Goal: Task Accomplishment & Management: Manage account settings

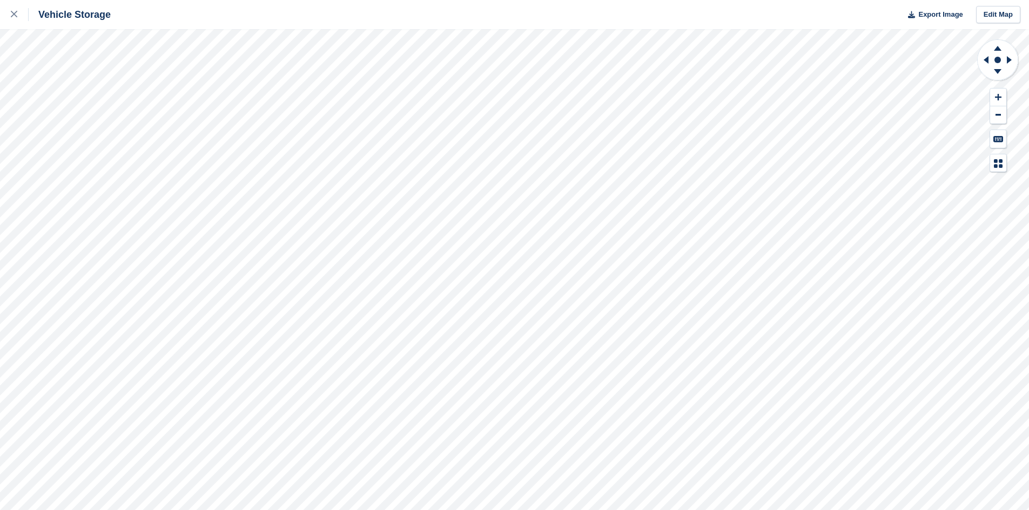
click at [475, 28] on div "Vehicle Storage Export Image Edit Map" at bounding box center [514, 255] width 1029 height 510
click at [585, 510] on html "Vehicle Storage Export Image Edit Map" at bounding box center [514, 255] width 1029 height 510
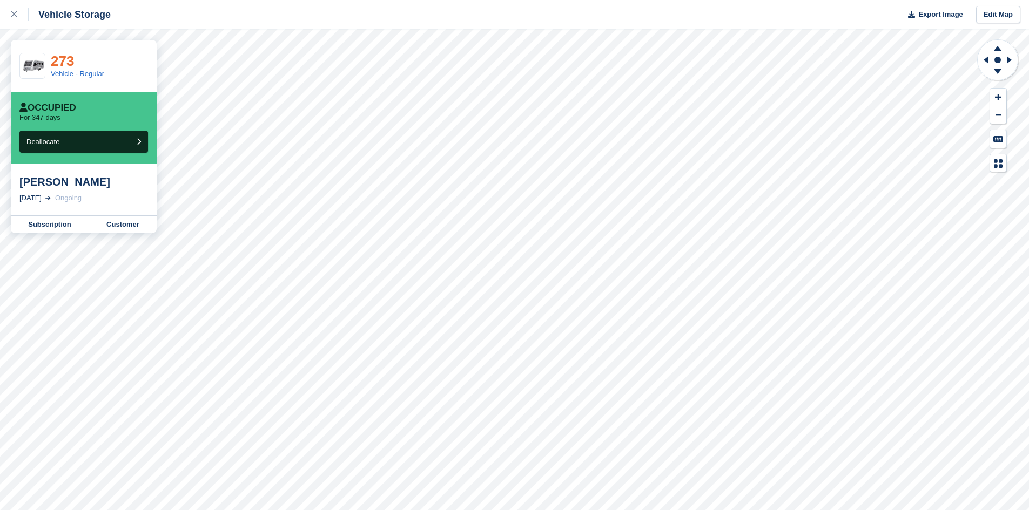
drag, startPoint x: 122, startPoint y: 189, endPoint x: 72, endPoint y: 61, distance: 137.3
click at [72, 61] on link "273" at bounding box center [62, 61] width 23 height 16
click at [117, 226] on link "Customer" at bounding box center [122, 224] width 67 height 17
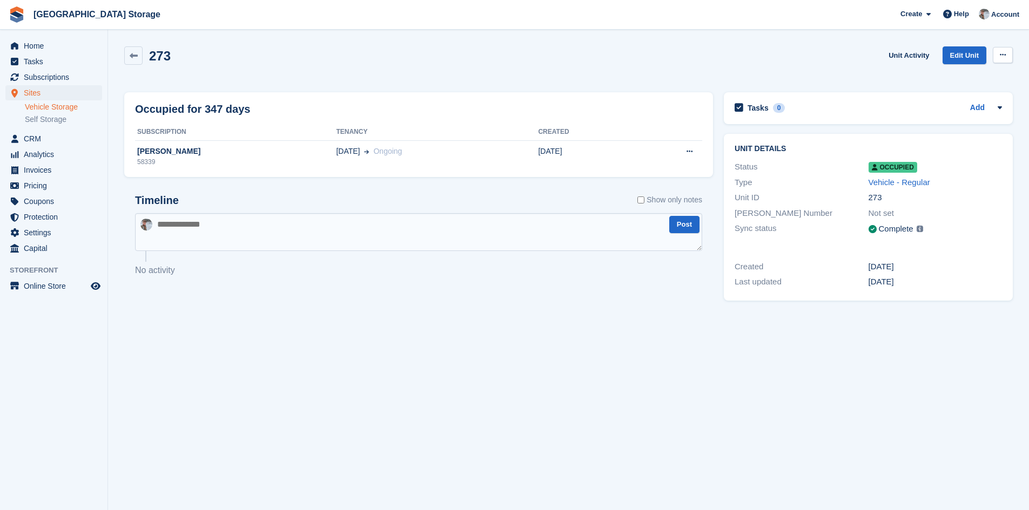
click at [1008, 57] on button at bounding box center [1002, 55] width 20 height 16
click at [738, 131] on div "Unit details Status Occupied Type Vehicle - Regular Unit ID 273 Paxton Number N…" at bounding box center [868, 218] width 300 height 178
click at [30, 46] on span "Home" at bounding box center [56, 45] width 65 height 15
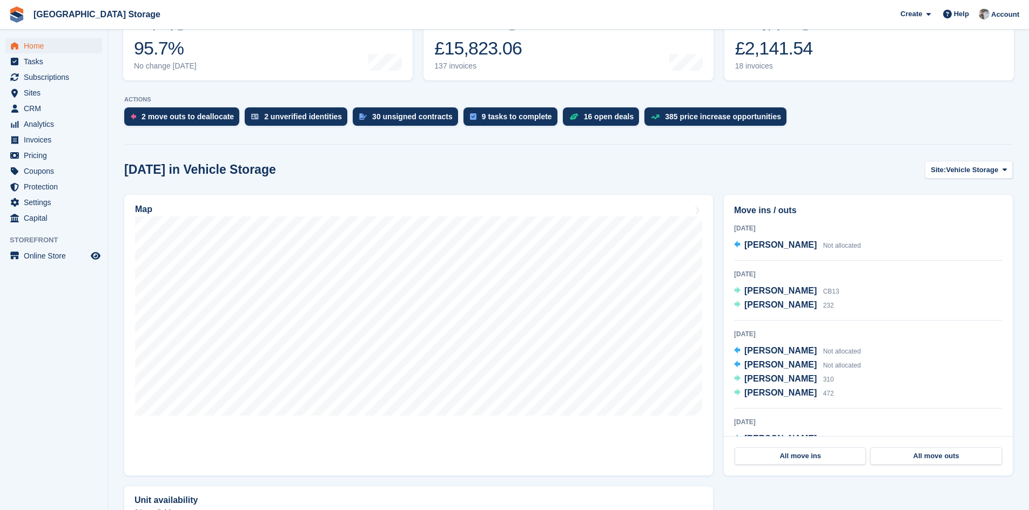
scroll to position [216, 0]
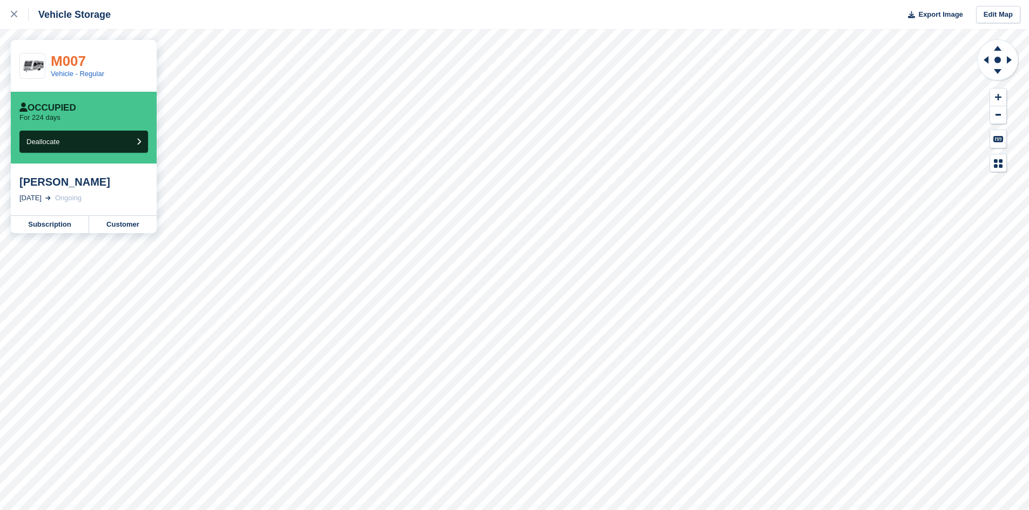
click at [76, 56] on link "M007" at bounding box center [68, 61] width 35 height 16
click at [121, 224] on link "Customer" at bounding box center [122, 224] width 67 height 17
click at [129, 224] on link "Customer" at bounding box center [122, 224] width 67 height 17
click at [59, 223] on link "Subscription" at bounding box center [50, 224] width 78 height 17
click at [65, 228] on link "Subscription" at bounding box center [50, 224] width 78 height 17
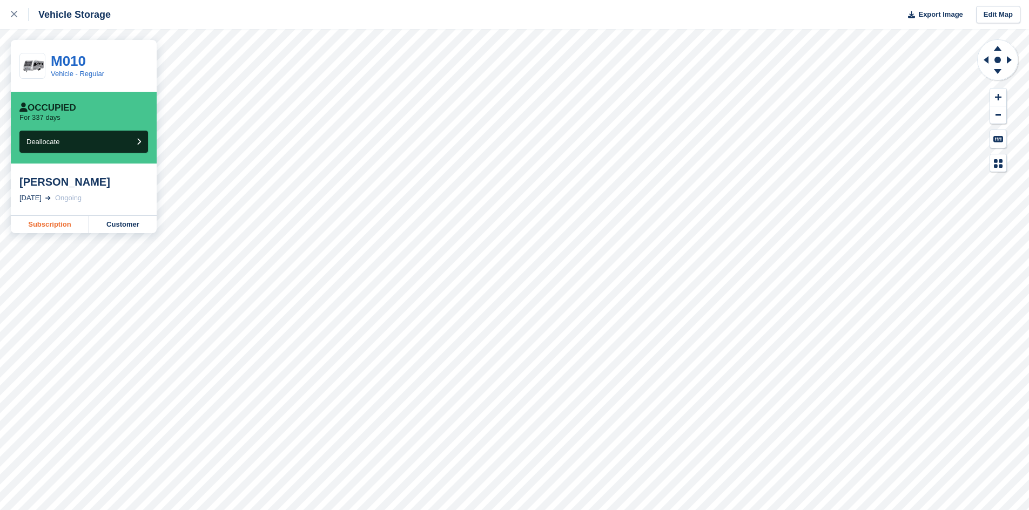
click at [39, 229] on link "Subscription" at bounding box center [50, 224] width 78 height 17
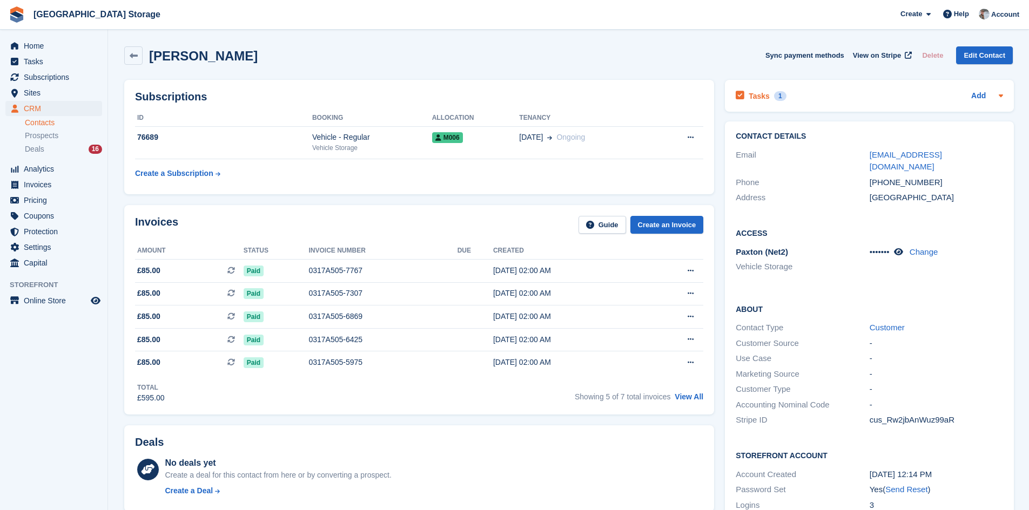
click at [778, 92] on div "1" at bounding box center [780, 96] width 12 height 10
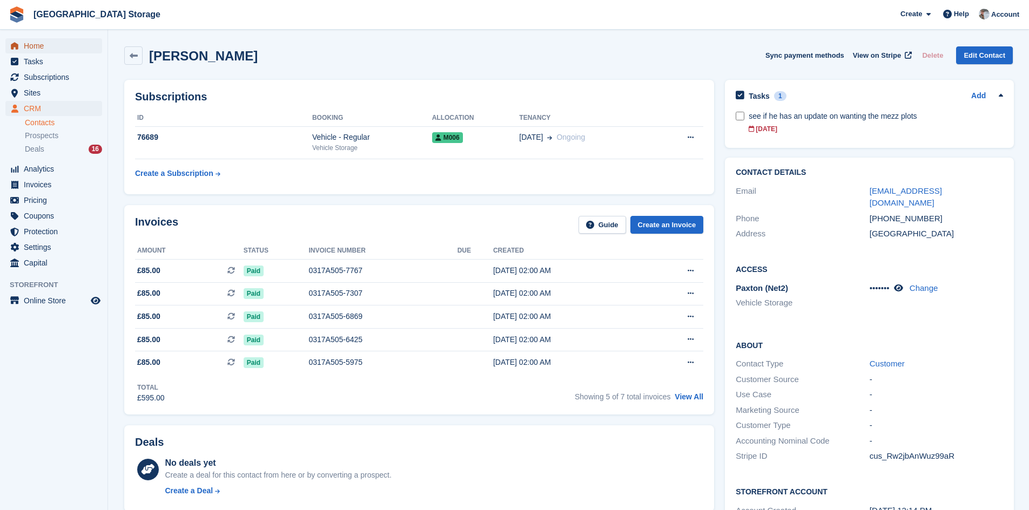
click at [27, 49] on span "Home" at bounding box center [56, 45] width 65 height 15
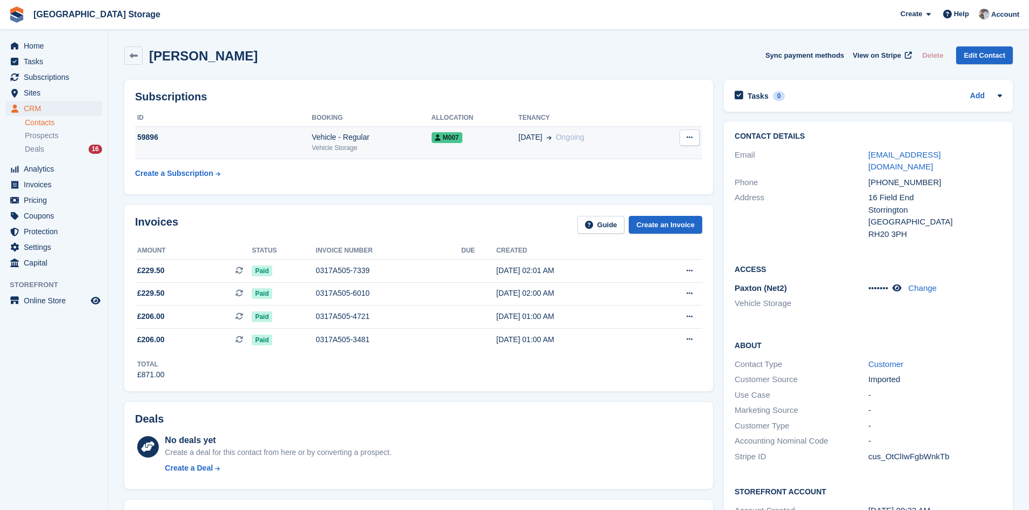
click at [370, 137] on div "Vehicle - Regular" at bounding box center [371, 137] width 119 height 11
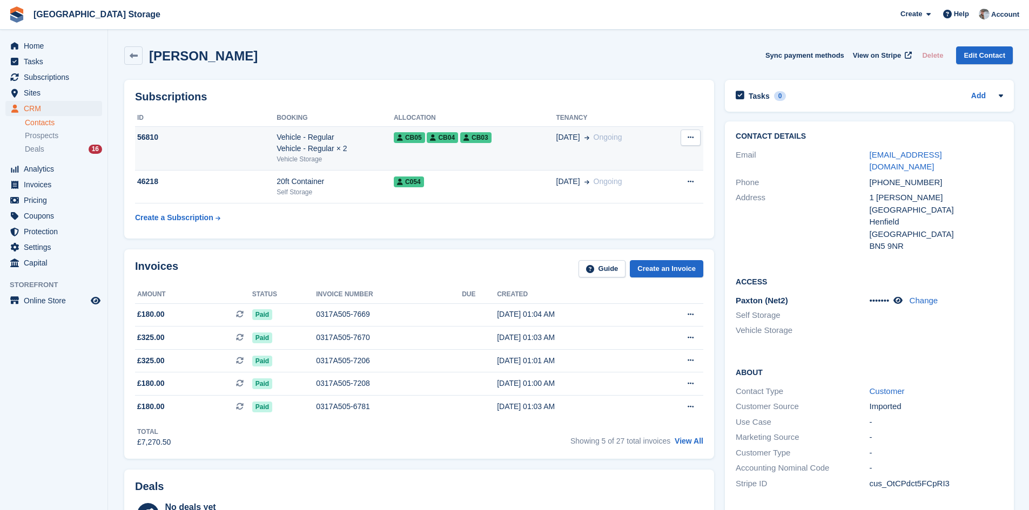
click at [371, 165] on td "Vehicle - Regular Vehicle - Regular × 2 Vehicle Storage" at bounding box center [334, 148] width 117 height 44
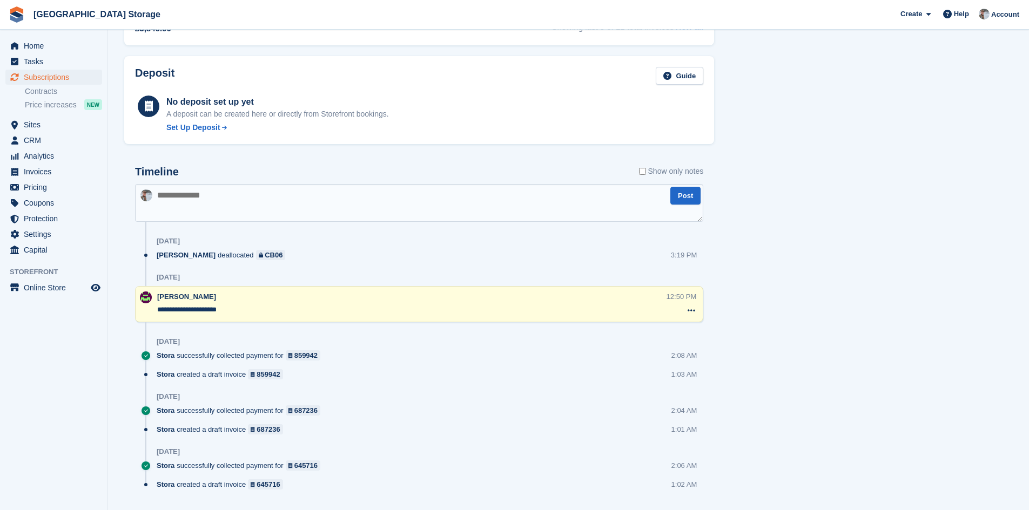
scroll to position [726, 0]
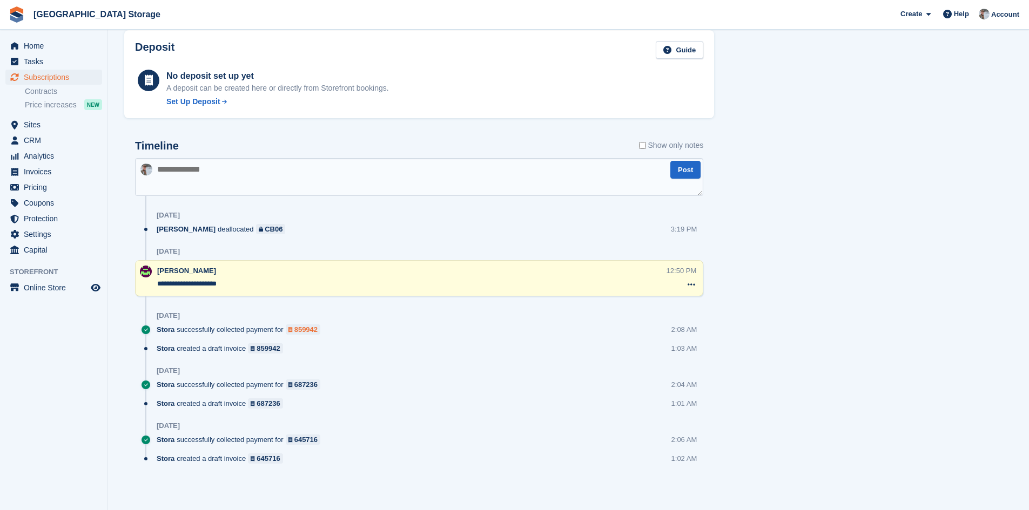
click at [298, 333] on div "859942" at bounding box center [305, 330] width 23 height 10
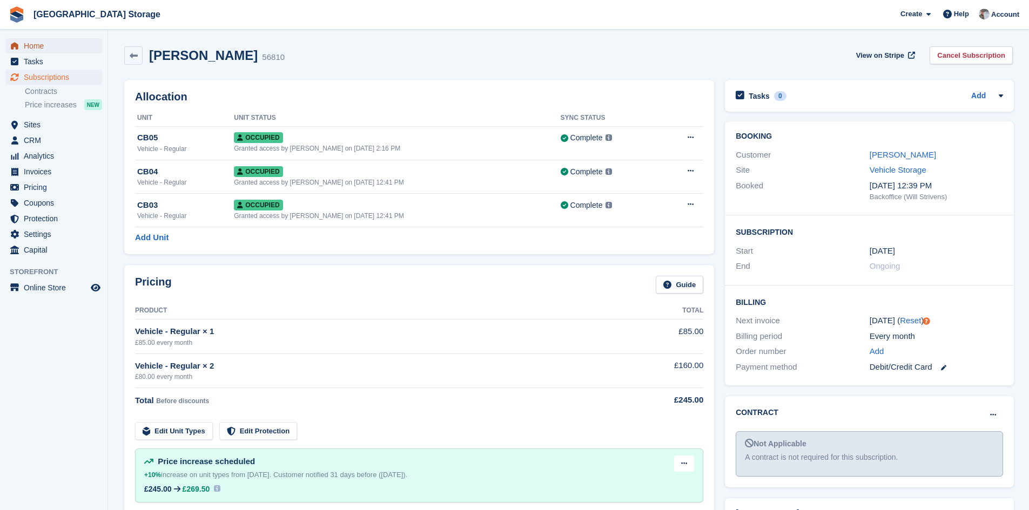
click at [26, 47] on span "Home" at bounding box center [56, 45] width 65 height 15
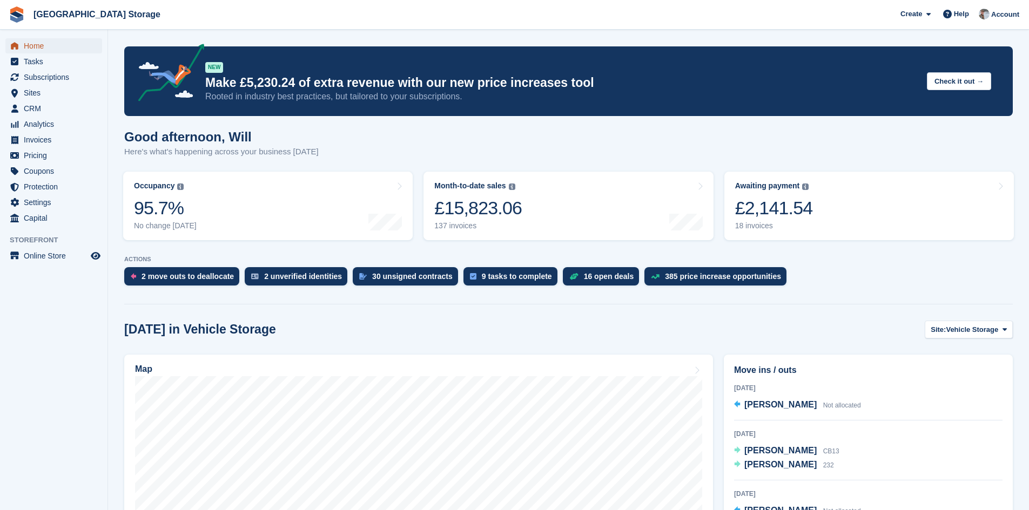
click at [60, 45] on span "Home" at bounding box center [56, 45] width 65 height 15
click at [123, 327] on section "NEW Make £5,230.24 of extra revenue with our new price increases tool Rooted in…" at bounding box center [568, 464] width 921 height 929
drag, startPoint x: 123, startPoint y: 327, endPoint x: 183, endPoint y: 328, distance: 59.4
click at [183, 328] on section "NEW Make £5,230.24 of extra revenue with our new price increases tool Rooted in…" at bounding box center [568, 464] width 921 height 929
click at [225, 329] on h2 "Today in Vehicle Storage" at bounding box center [200, 329] width 152 height 15
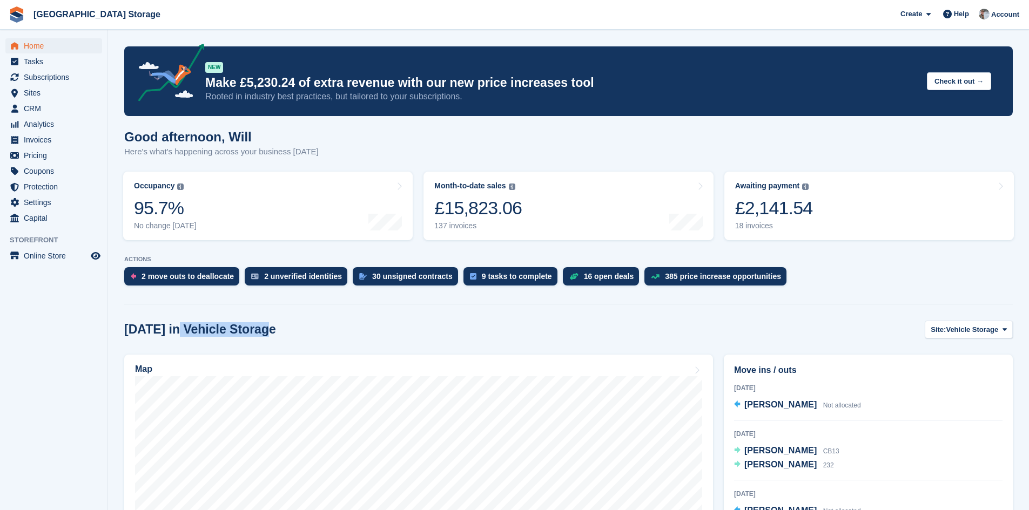
drag, startPoint x: 264, startPoint y: 331, endPoint x: 178, endPoint y: 330, distance: 85.9
click at [178, 330] on div "Today in Vehicle Storage Site: Vehicle Storage Vehicle Storage Self Storage" at bounding box center [568, 330] width 888 height 18
drag, startPoint x: 208, startPoint y: 325, endPoint x: 202, endPoint y: 318, distance: 9.3
click at [202, 318] on section "NEW Make £5,230.24 of extra revenue with our new price increases tool Rooted in…" at bounding box center [568, 464] width 921 height 929
drag, startPoint x: 177, startPoint y: 328, endPoint x: 260, endPoint y: 331, distance: 82.7
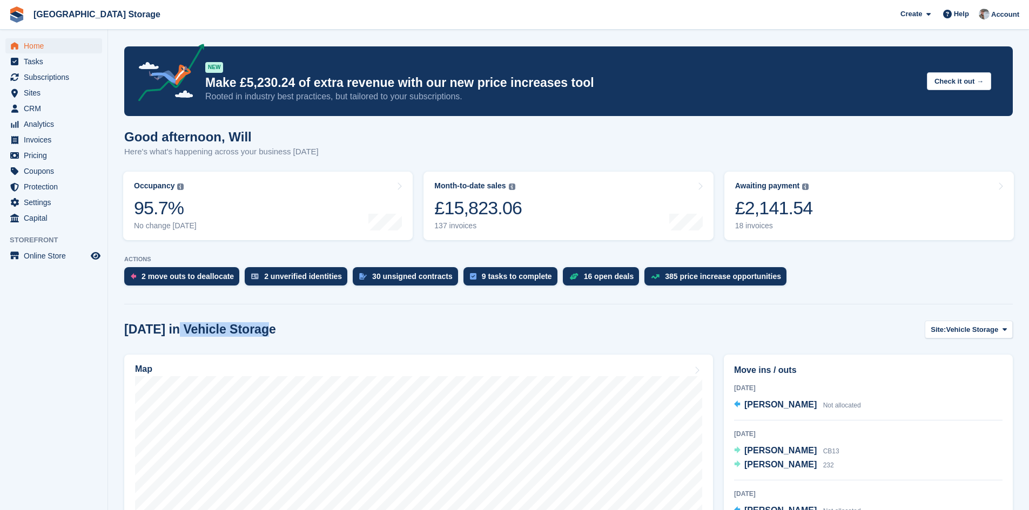
click at [260, 331] on h2 "Today in Vehicle Storage" at bounding box center [200, 329] width 152 height 15
click at [117, 127] on section "NEW Make £5,230.24 of extra revenue with our new price increases tool Rooted in…" at bounding box center [568, 464] width 921 height 929
click at [126, 131] on h1 "Good afternoon, Will" at bounding box center [221, 137] width 194 height 15
drag, startPoint x: 124, startPoint y: 332, endPoint x: 264, endPoint y: 330, distance: 139.3
click at [261, 331] on h2 "Today in Vehicle Storage" at bounding box center [200, 329] width 152 height 15
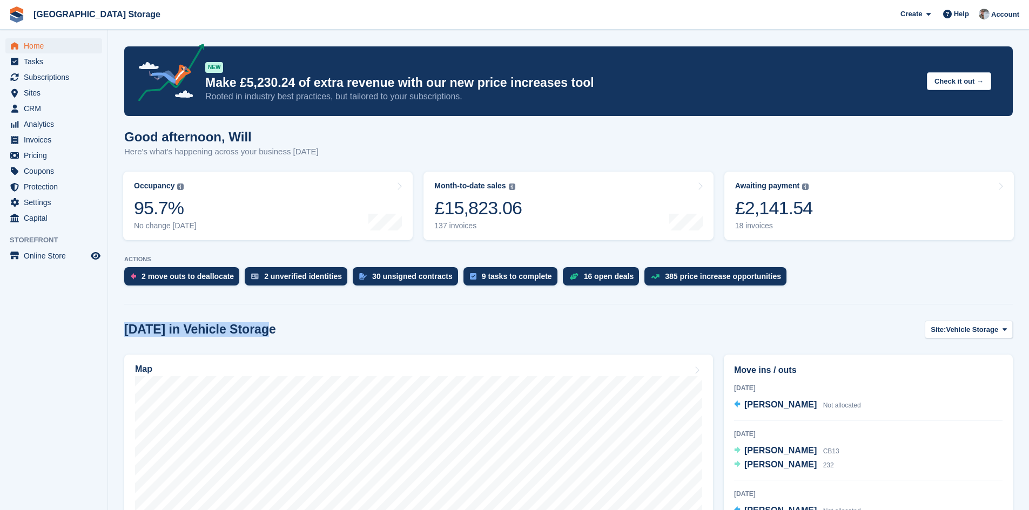
click at [265, 329] on div "Today in Vehicle Storage Site: Vehicle Storage Vehicle Storage Self Storage" at bounding box center [568, 330] width 888 height 18
click at [50, 77] on span "Subscriptions" at bounding box center [56, 77] width 65 height 15
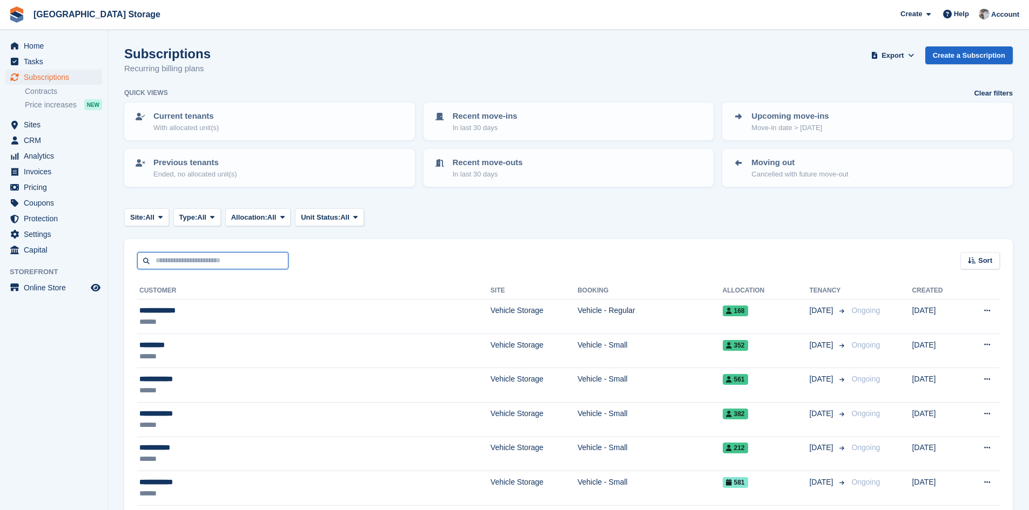
click at [208, 260] on input "text" at bounding box center [212, 261] width 151 height 18
type input "******"
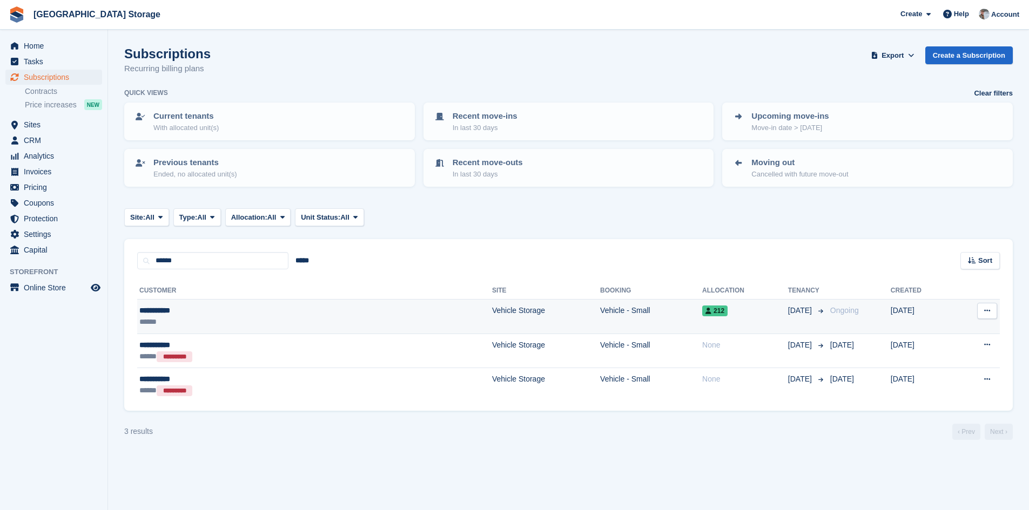
click at [235, 309] on div "**********" at bounding box center [225, 310] width 172 height 11
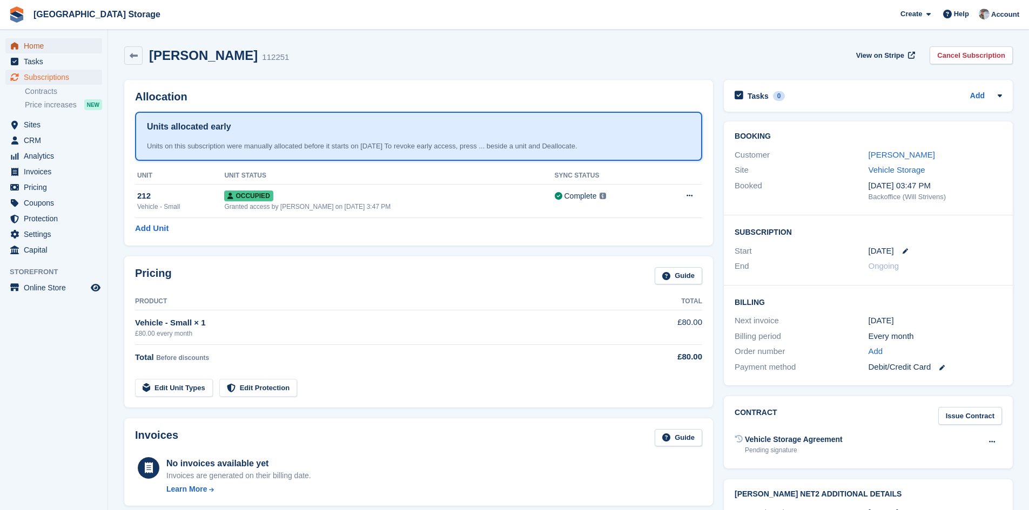
click at [34, 46] on span "Home" at bounding box center [56, 45] width 65 height 15
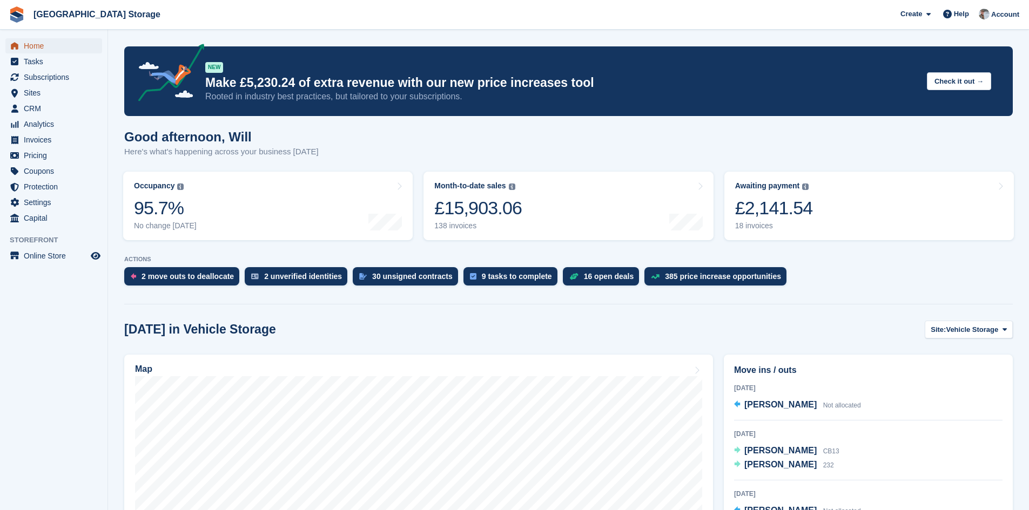
click at [23, 40] on link "Home" at bounding box center [53, 45] width 97 height 15
click at [37, 70] on span "Subscriptions" at bounding box center [56, 77] width 65 height 15
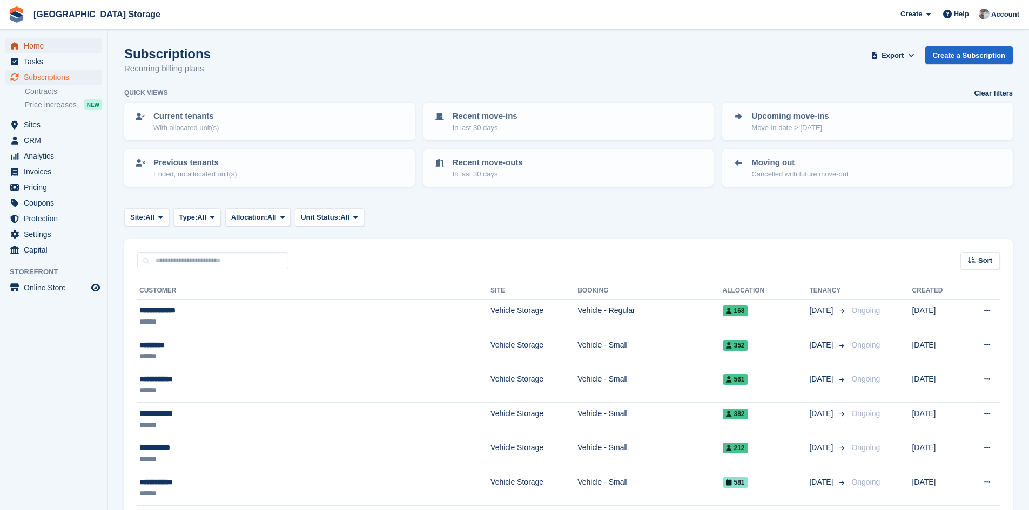
click at [57, 45] on span "Home" at bounding box center [56, 45] width 65 height 15
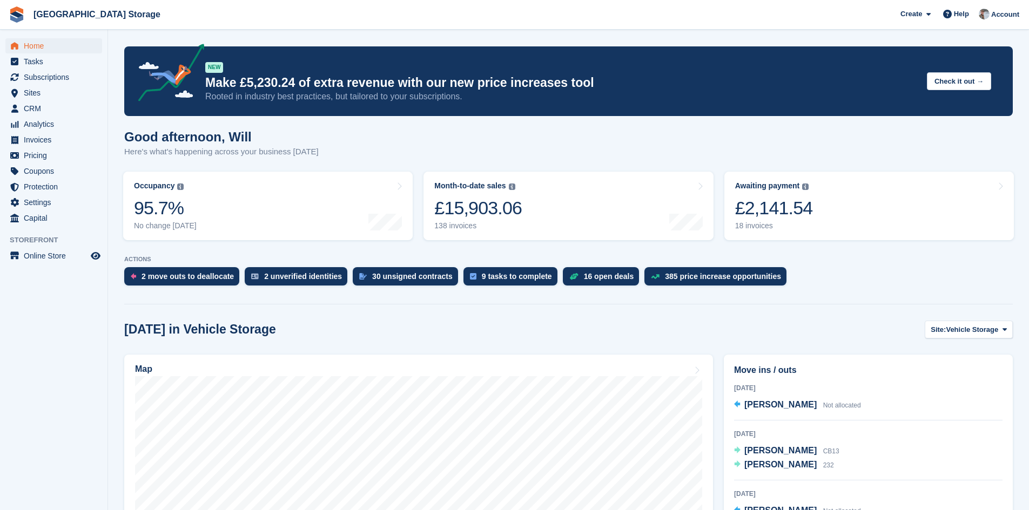
click at [121, 134] on section "NEW Make £5,230.24 of extra revenue with our new price increases tool Rooted in…" at bounding box center [568, 464] width 921 height 929
click at [22, 49] on link "Home" at bounding box center [53, 45] width 97 height 15
click at [114, 91] on section "NEW Make £5,230.24 of extra revenue with our new price increases tool Rooted in…" at bounding box center [568, 464] width 921 height 929
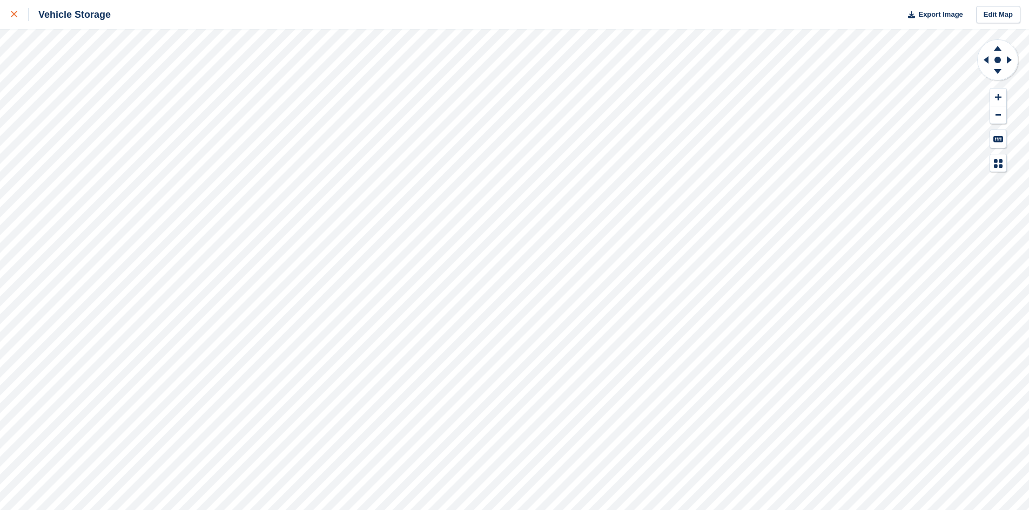
click at [12, 12] on icon at bounding box center [14, 14] width 6 height 6
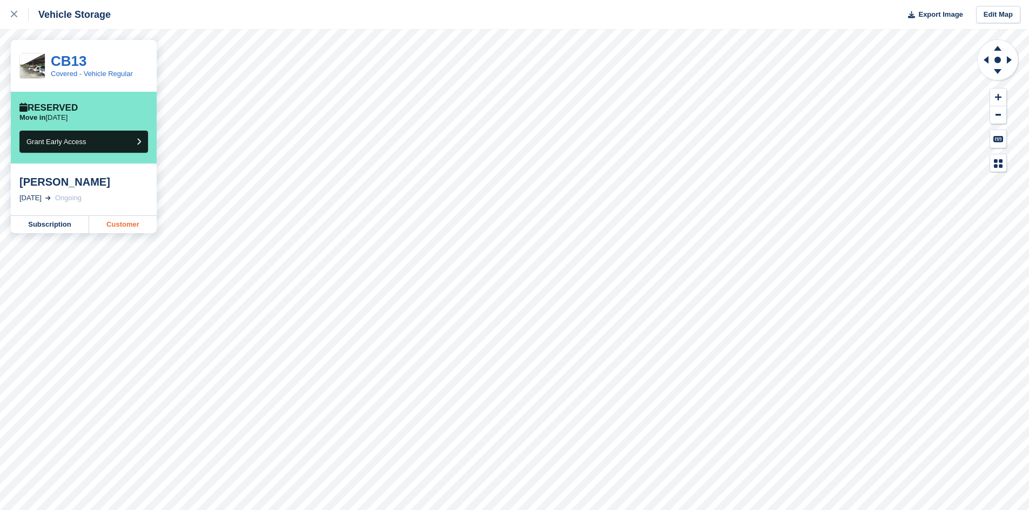
click at [119, 229] on link "Customer" at bounding box center [122, 224] width 67 height 17
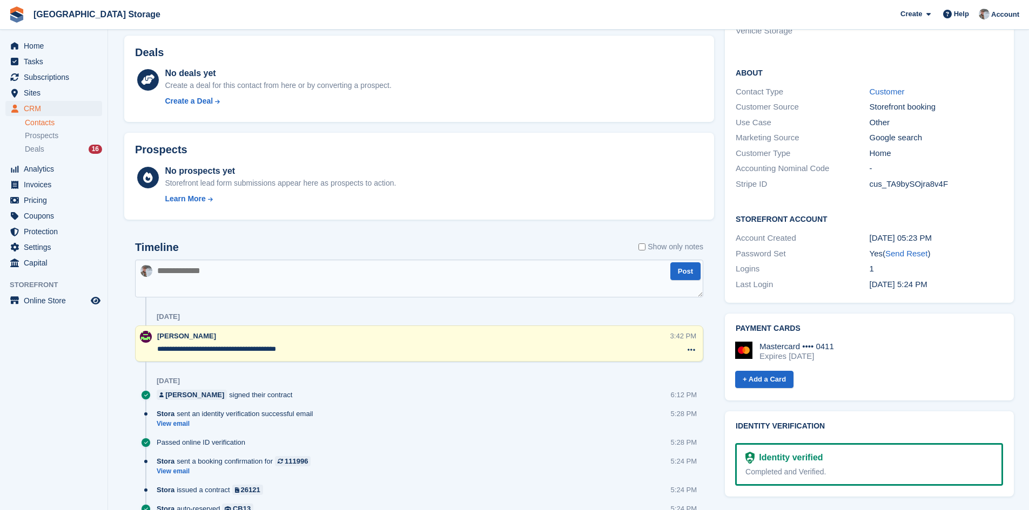
scroll to position [324, 0]
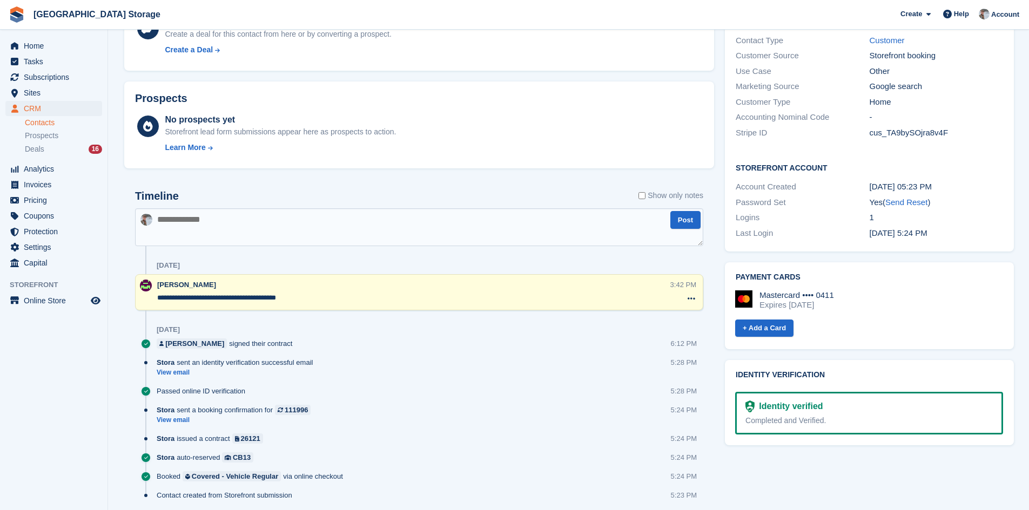
click at [270, 224] on textarea at bounding box center [419, 227] width 568 height 38
type textarea "**********"
click at [691, 226] on button "Post" at bounding box center [685, 220] width 30 height 18
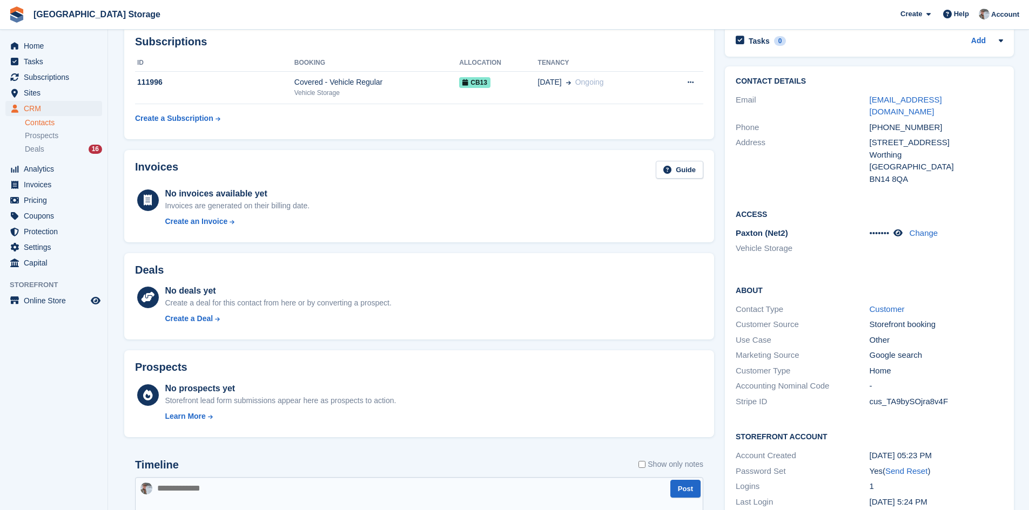
scroll to position [0, 0]
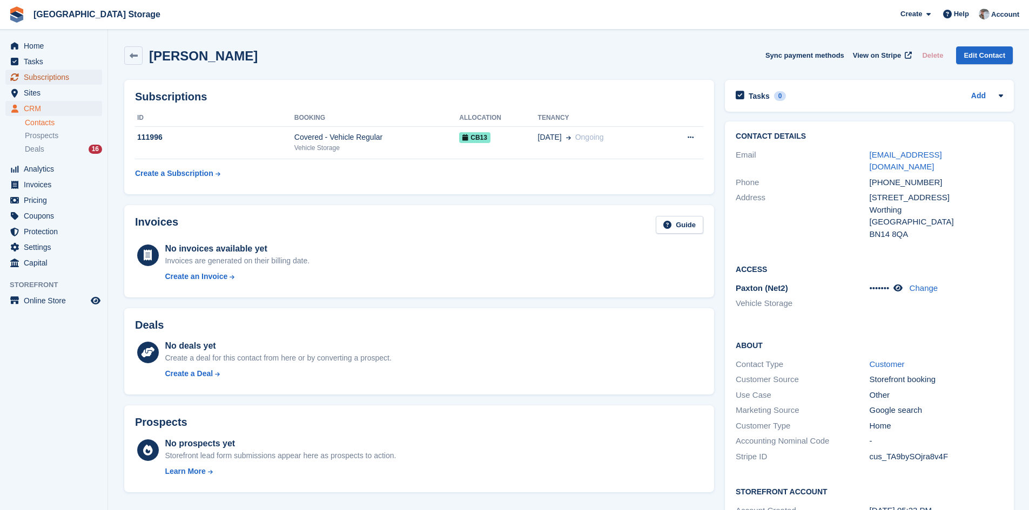
click at [44, 78] on span "Subscriptions" at bounding box center [56, 77] width 65 height 15
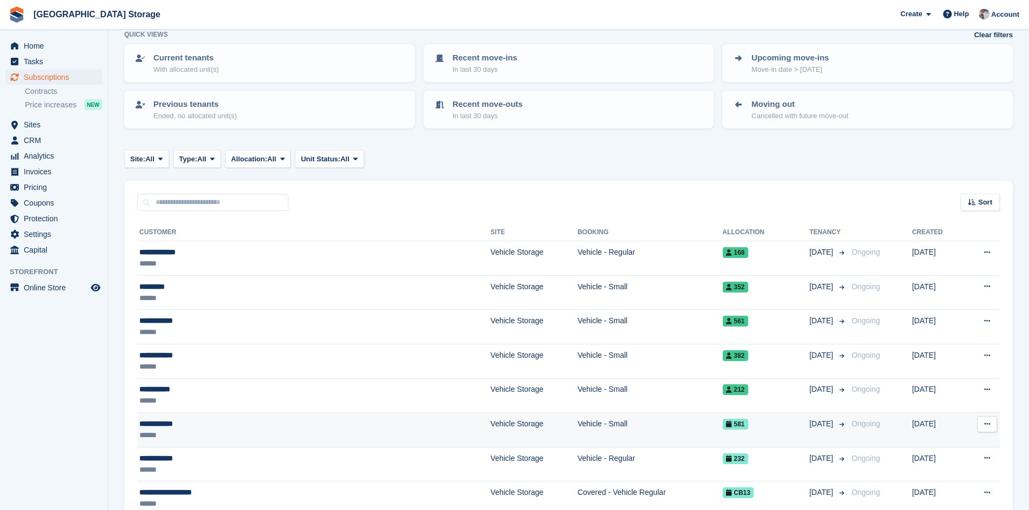
scroll to position [162, 0]
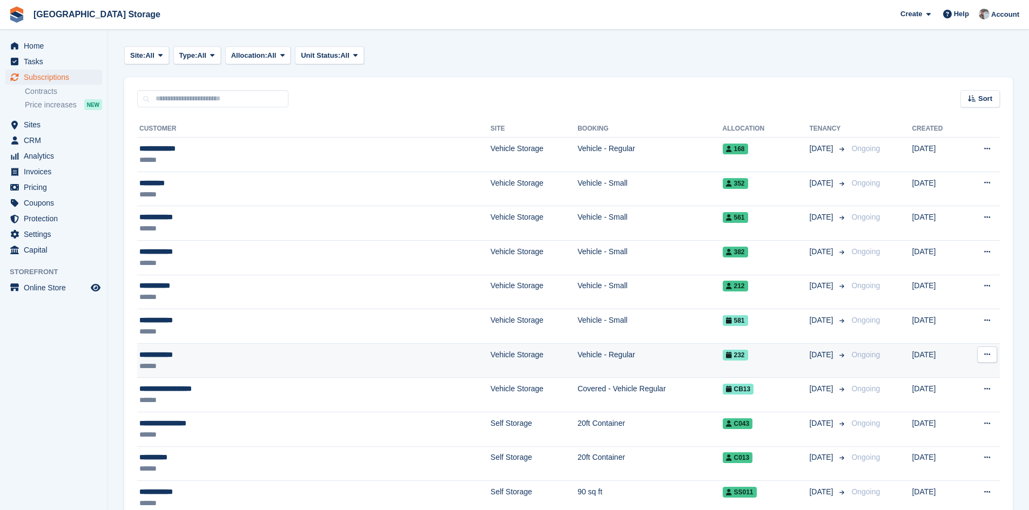
click at [636, 363] on td "Vehicle - Regular" at bounding box center [649, 360] width 145 height 35
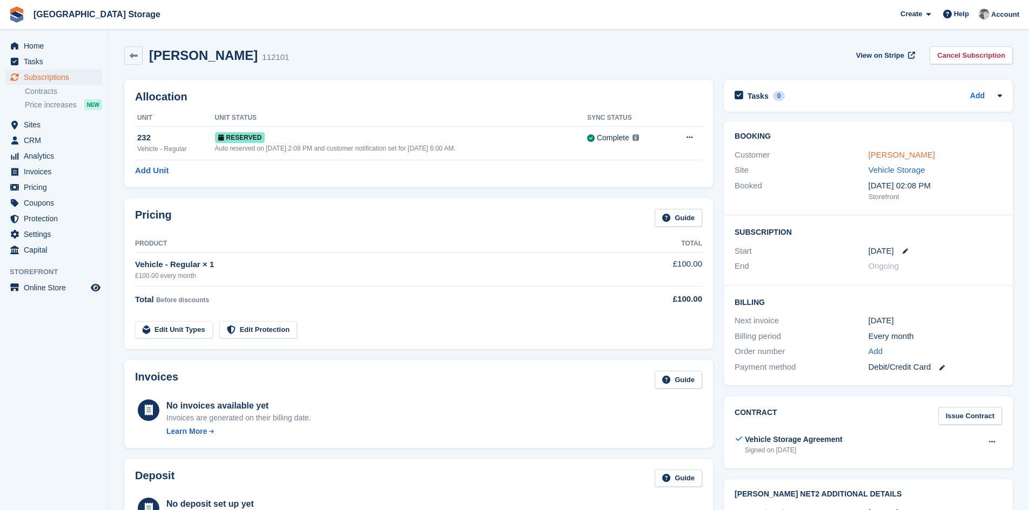
click at [882, 157] on link "[PERSON_NAME]" at bounding box center [901, 154] width 66 height 9
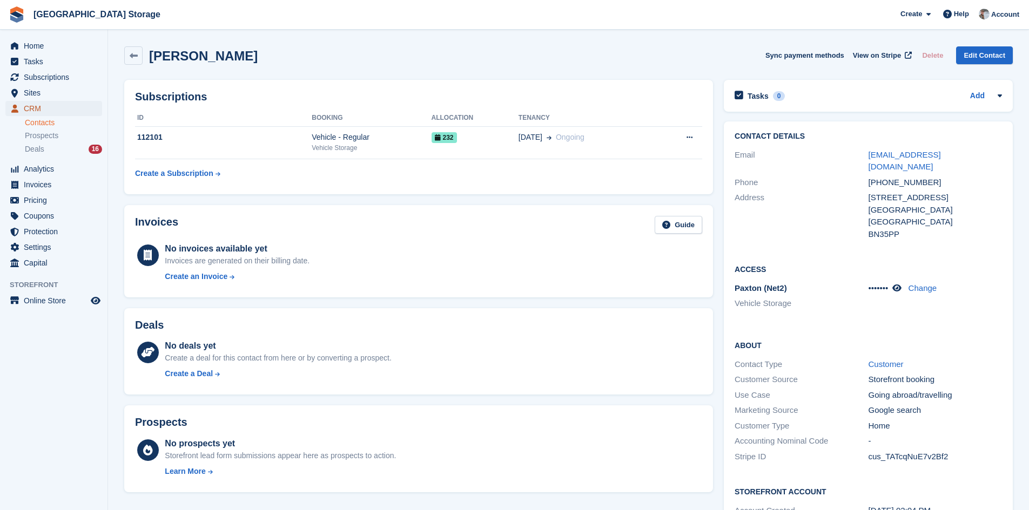
click at [57, 109] on span "CRM" at bounding box center [56, 108] width 65 height 15
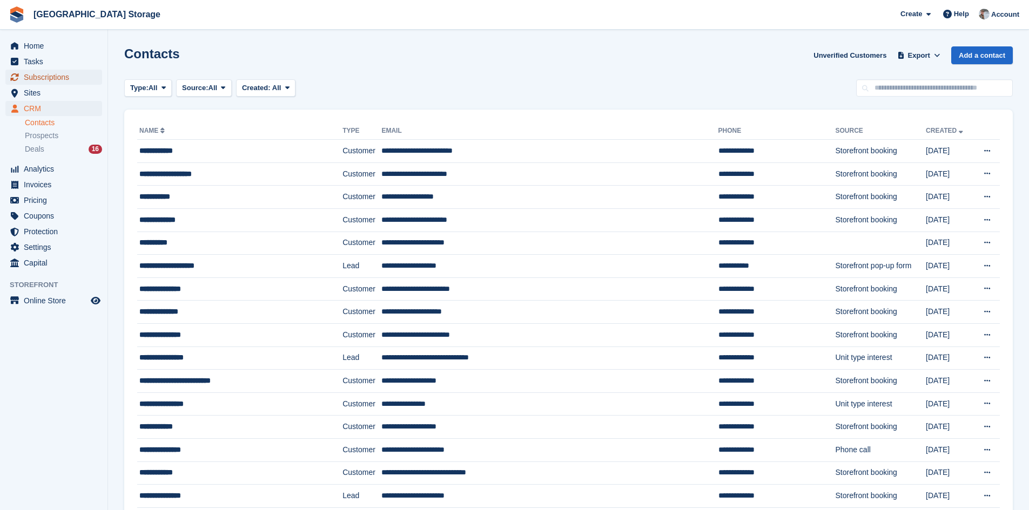
click at [48, 71] on span "Subscriptions" at bounding box center [56, 77] width 65 height 15
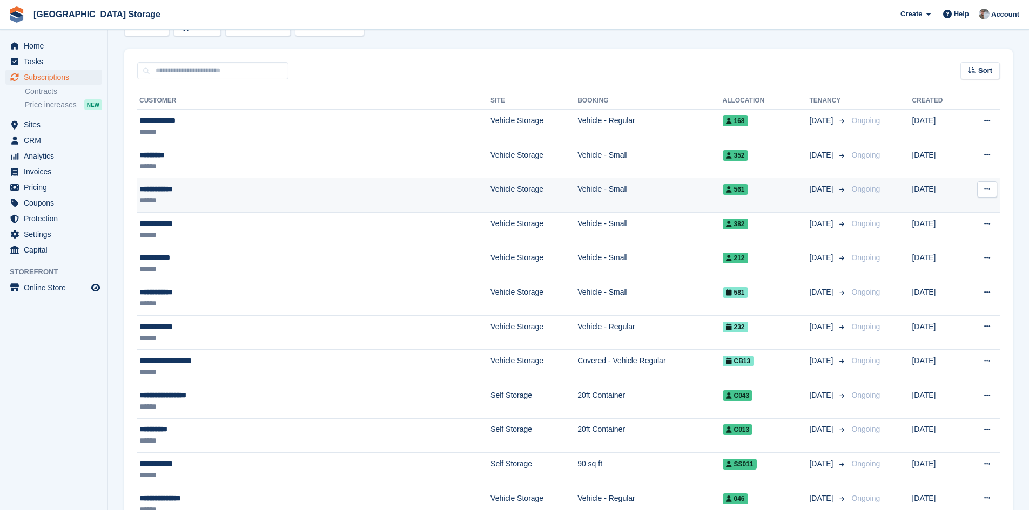
scroll to position [270, 0]
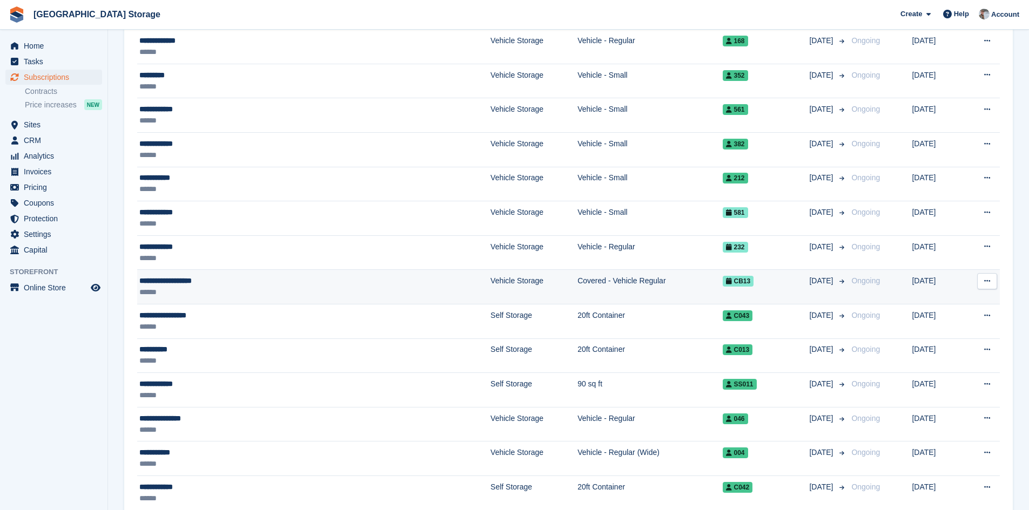
click at [239, 293] on div "******" at bounding box center [245, 292] width 213 height 11
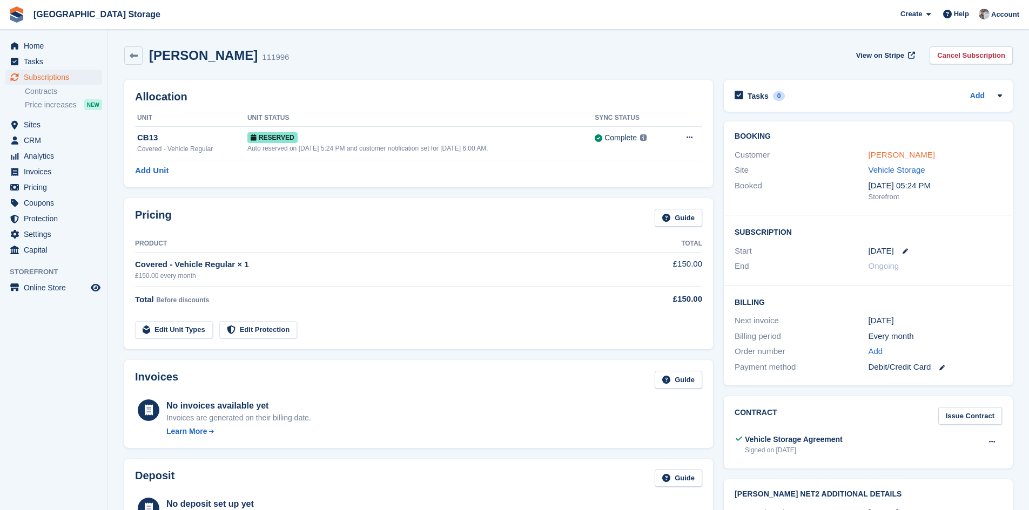
click at [903, 156] on link "[PERSON_NAME]" at bounding box center [901, 154] width 66 height 9
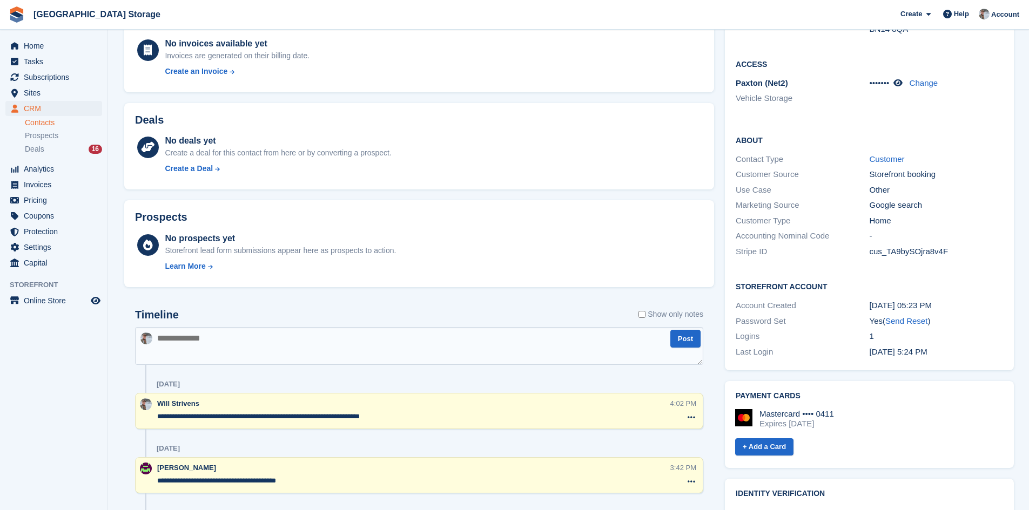
scroll to position [270, 0]
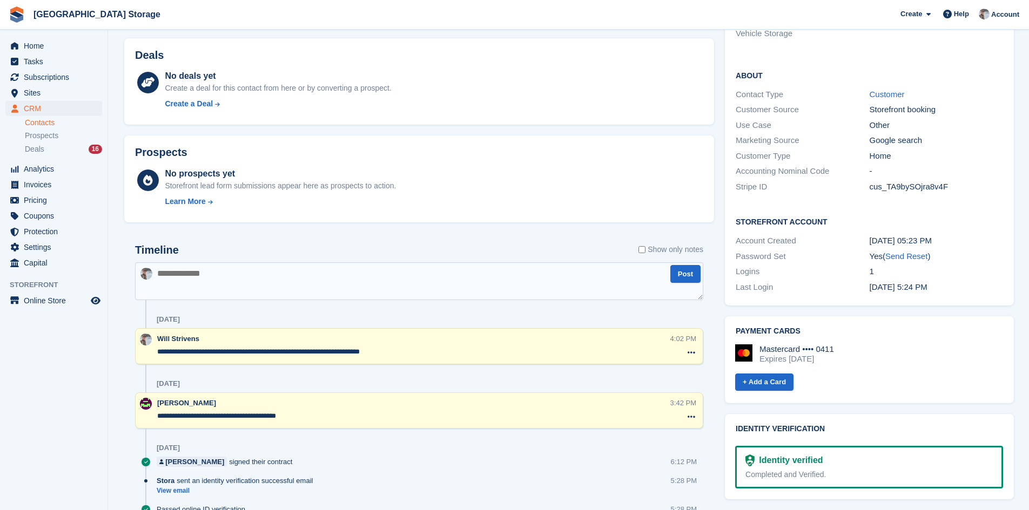
click at [247, 284] on textarea at bounding box center [419, 281] width 568 height 38
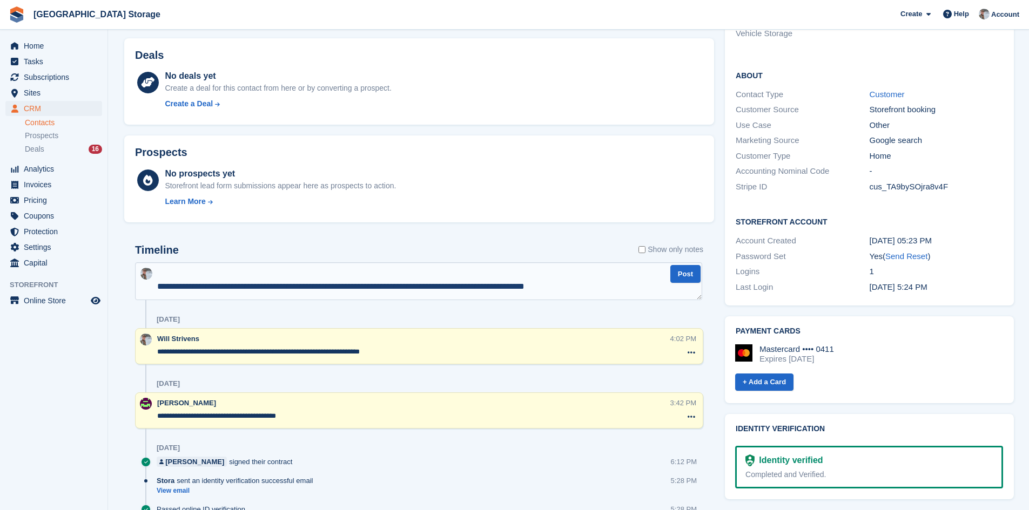
scroll to position [32, 0]
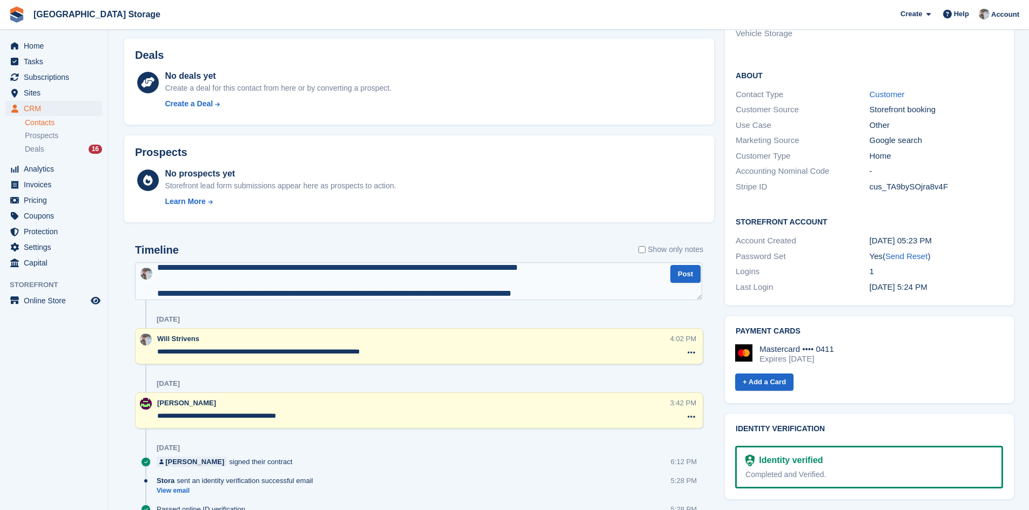
type textarea "**********"
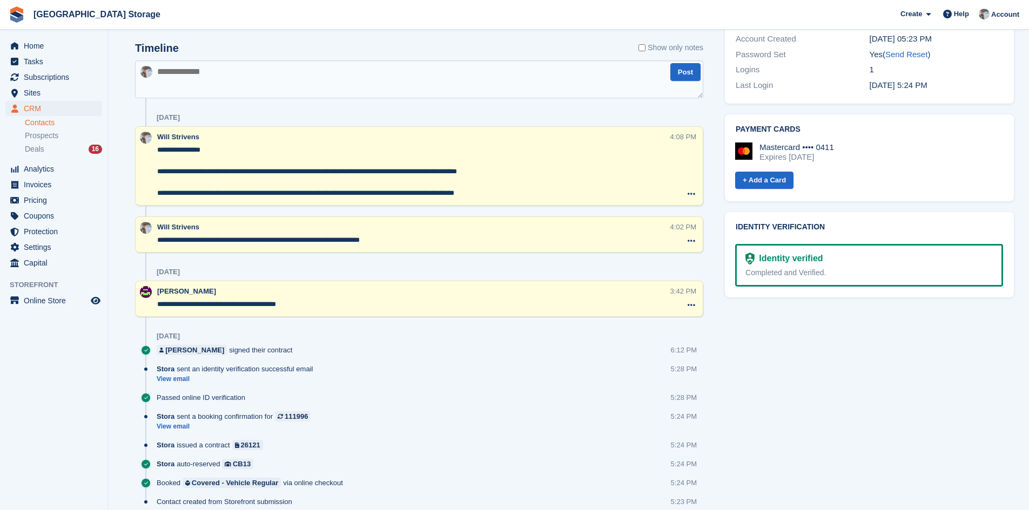
scroll to position [516, 0]
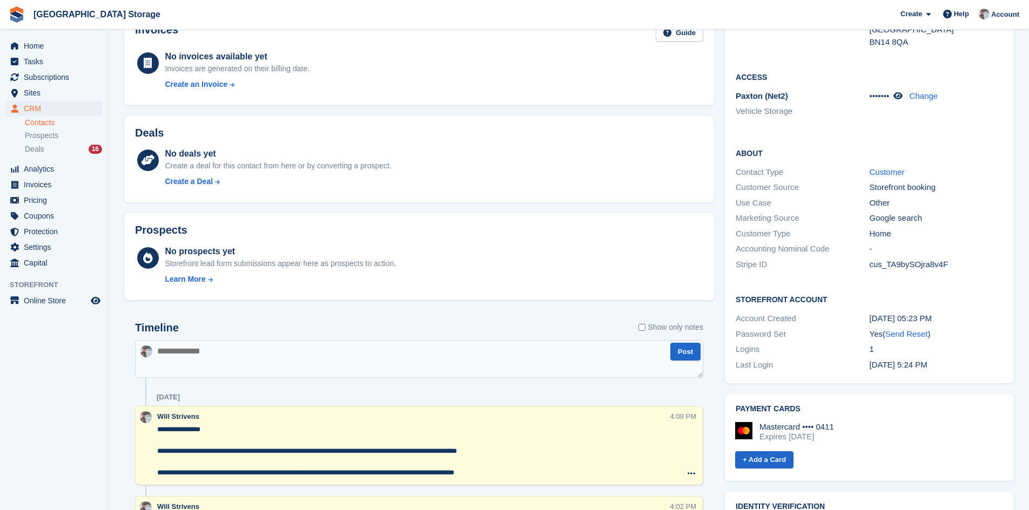
click at [261, 369] on textarea at bounding box center [419, 359] width 568 height 38
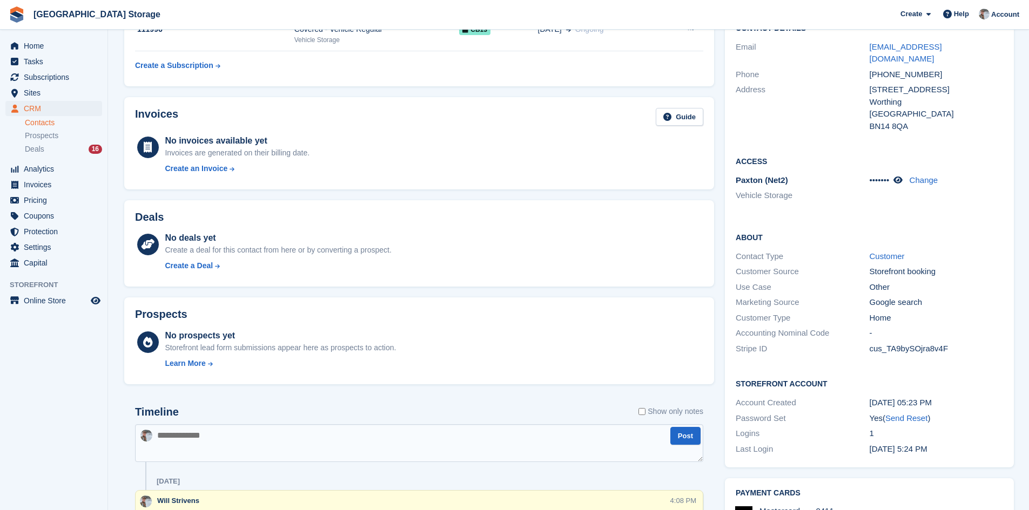
scroll to position [192, 0]
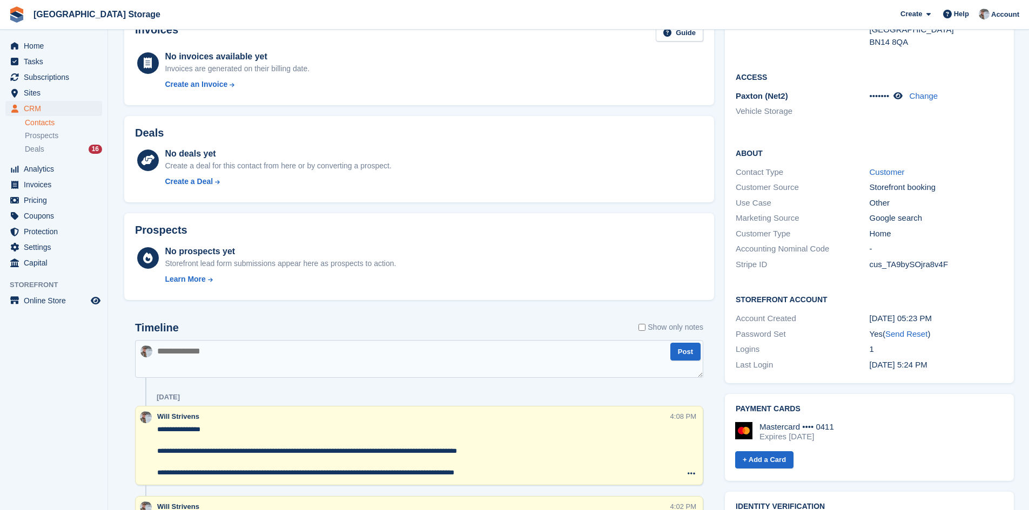
click at [234, 358] on textarea at bounding box center [419, 359] width 568 height 38
type textarea "**********"
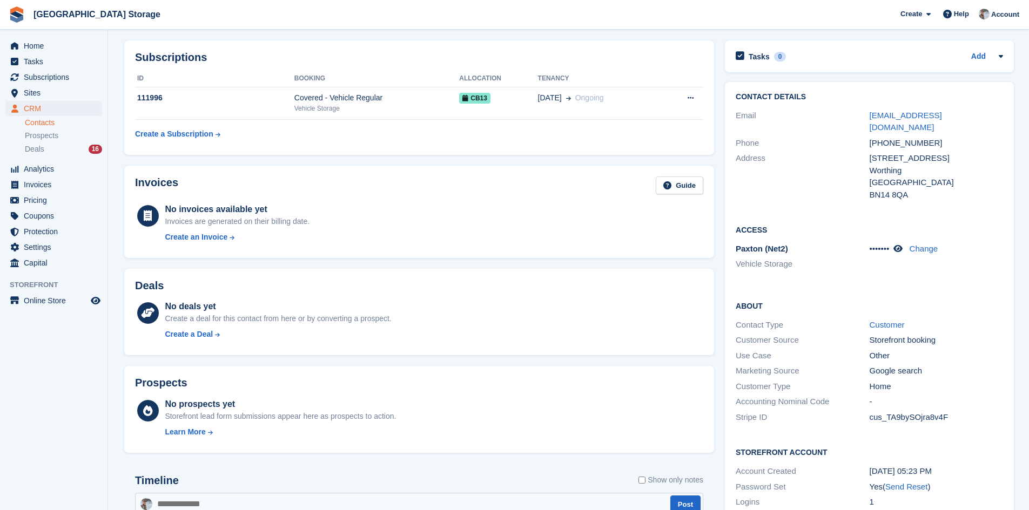
scroll to position [0, 0]
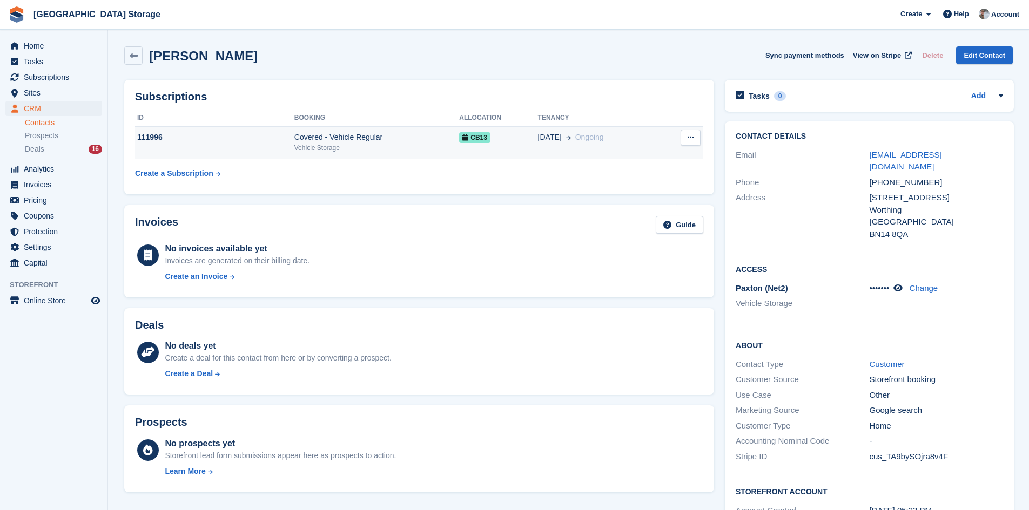
click at [401, 132] on div "Covered - Vehicle Regular" at bounding box center [376, 137] width 165 height 11
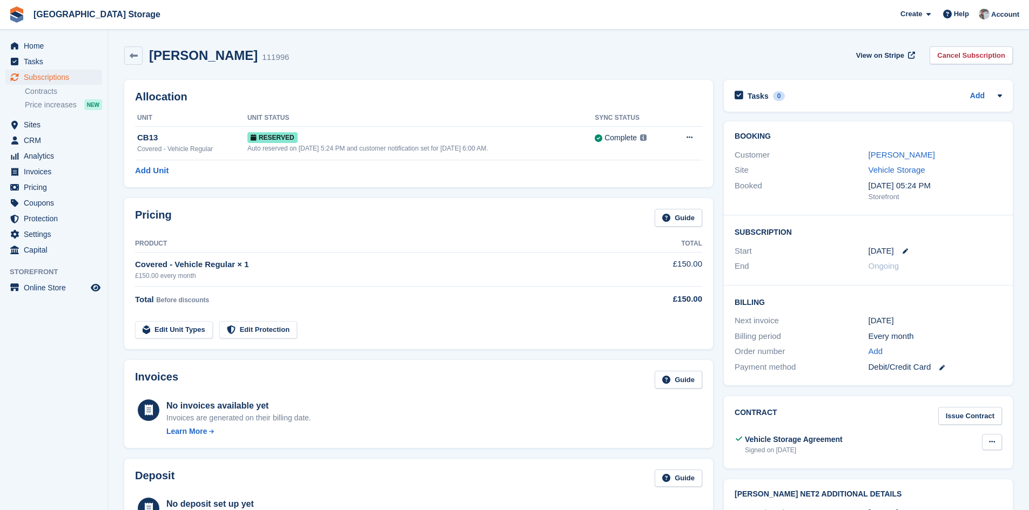
click at [1000, 443] on button at bounding box center [992, 442] width 20 height 16
click at [943, 477] on p "Download" at bounding box center [950, 477] width 94 height 14
click at [893, 153] on link "[PERSON_NAME]" at bounding box center [901, 154] width 66 height 9
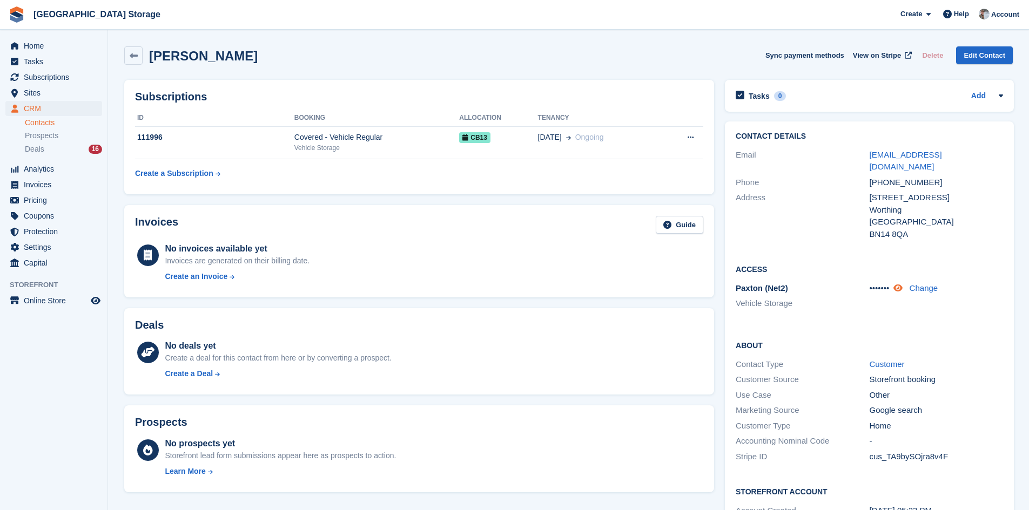
click at [901, 284] on icon at bounding box center [897, 288] width 9 height 8
click at [54, 77] on span "Subscriptions" at bounding box center [56, 77] width 65 height 15
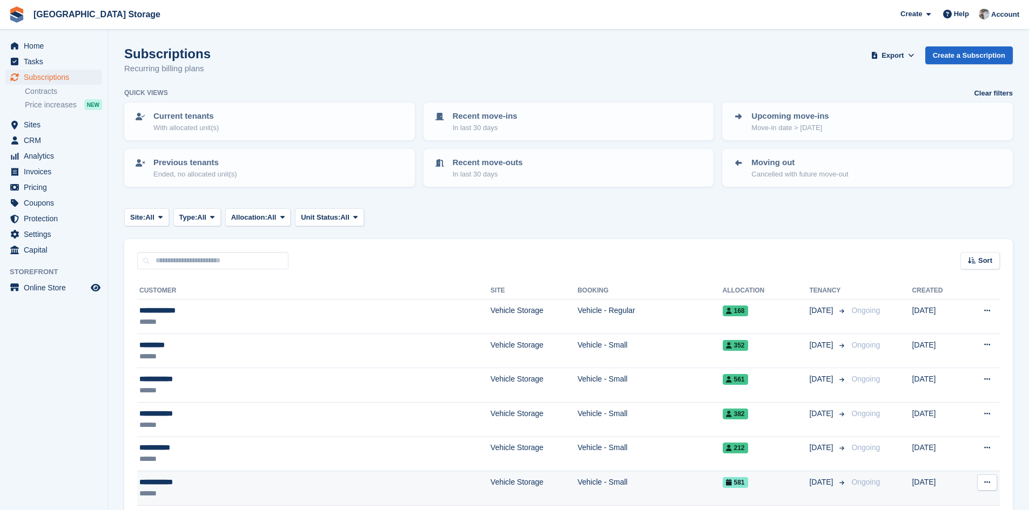
scroll to position [270, 0]
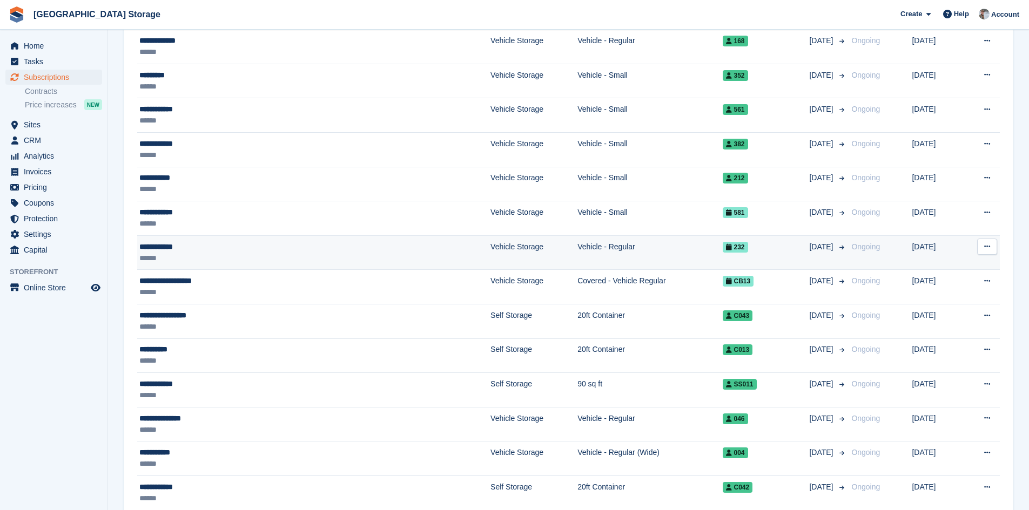
click at [490, 253] on td "Vehicle Storage" at bounding box center [533, 252] width 87 height 35
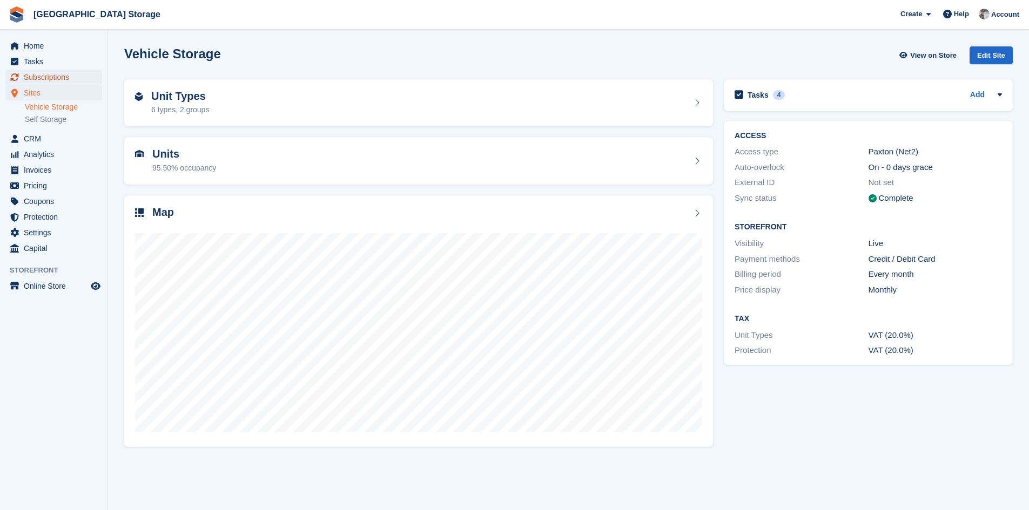
click at [58, 74] on span "Subscriptions" at bounding box center [56, 77] width 65 height 15
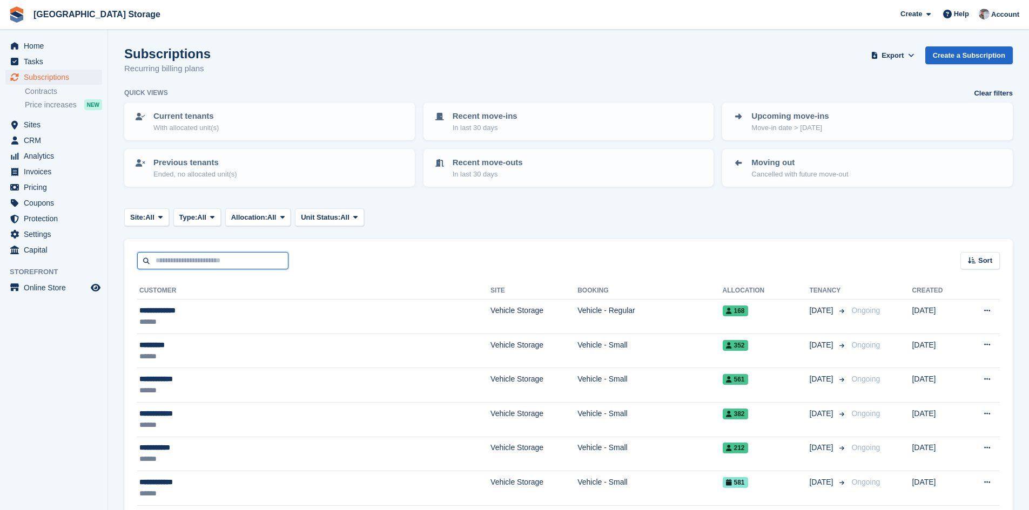
click at [232, 263] on input "text" at bounding box center [212, 261] width 151 height 18
type input "*****"
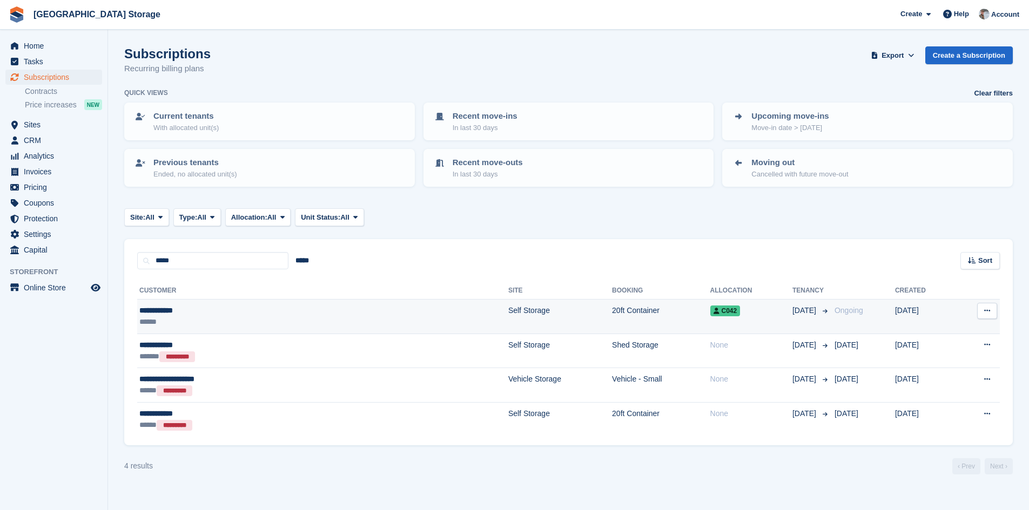
click at [221, 312] on div "**********" at bounding box center [232, 310] width 187 height 11
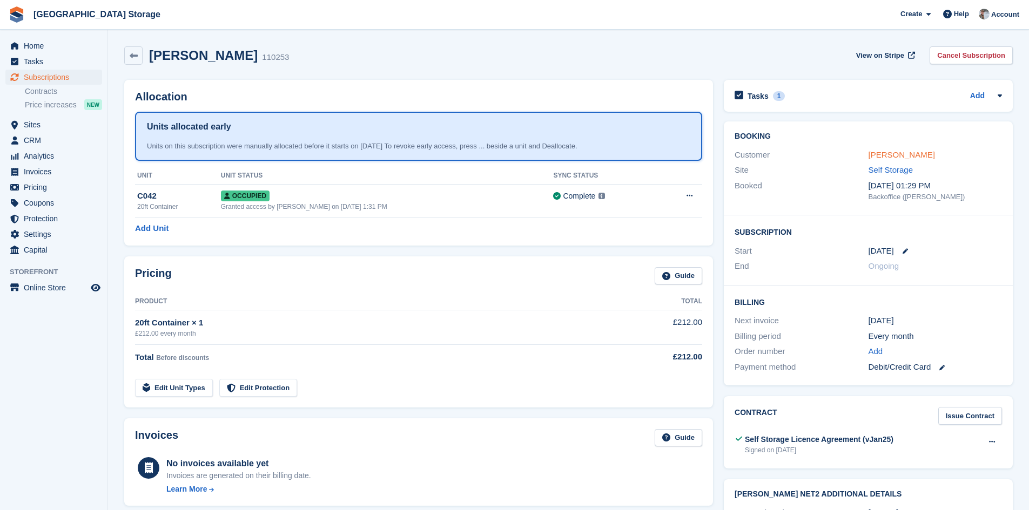
click at [891, 157] on link "Harri Farmer" at bounding box center [901, 154] width 66 height 9
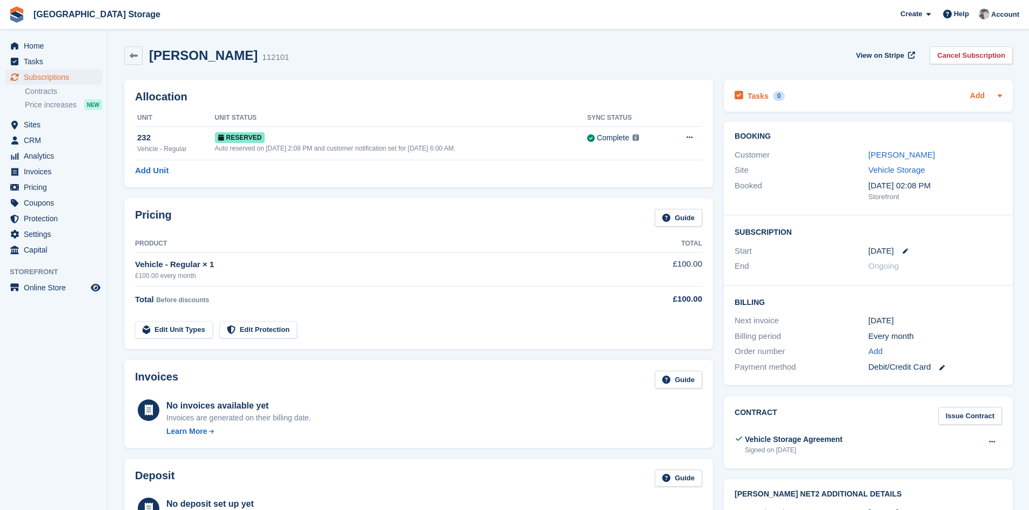
click at [975, 97] on link "Add" at bounding box center [977, 96] width 15 height 12
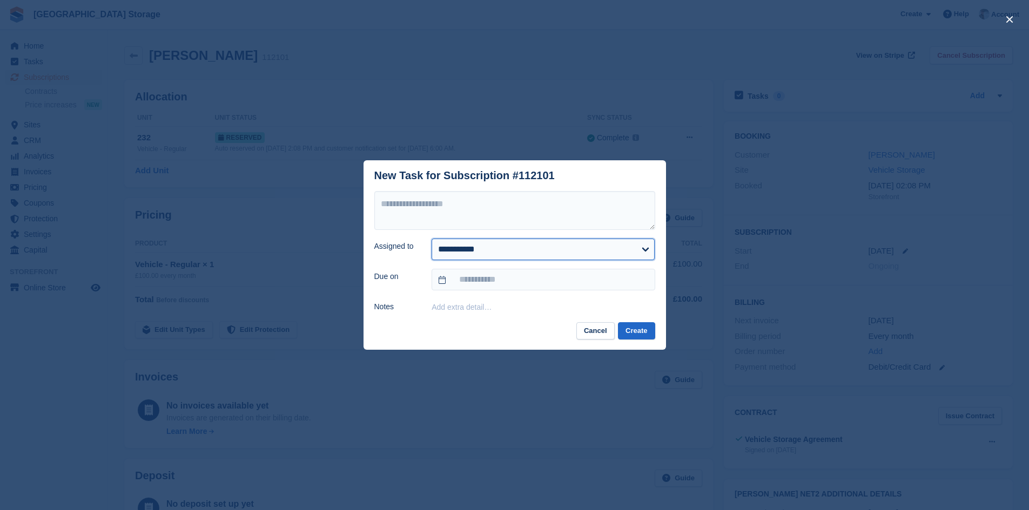
click at [474, 252] on select "**********" at bounding box center [542, 250] width 223 height 22
select select "****"
click at [431, 239] on select "**********" at bounding box center [542, 250] width 223 height 22
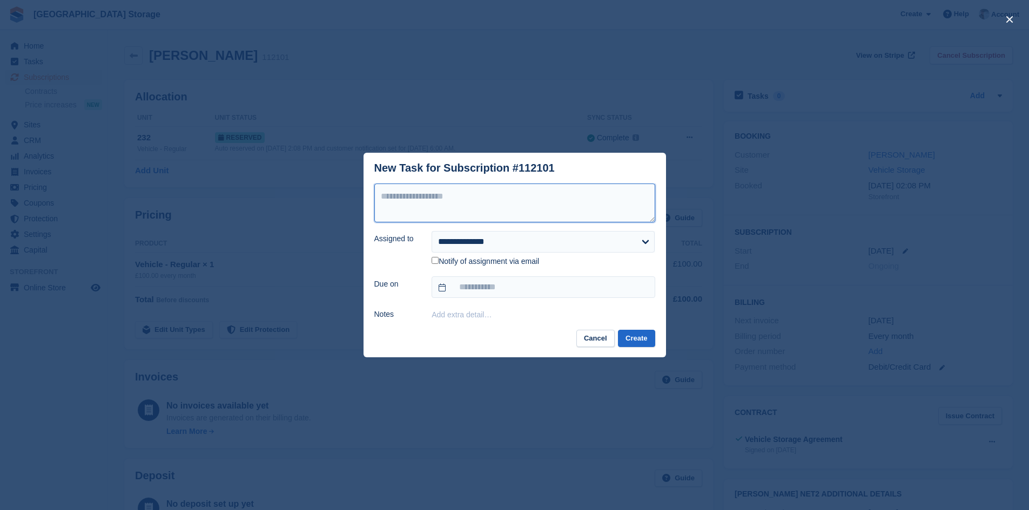
click at [442, 200] on textarea at bounding box center [514, 203] width 281 height 39
type textarea "**********"
click at [447, 276] on form "**********" at bounding box center [514, 253] width 281 height 138
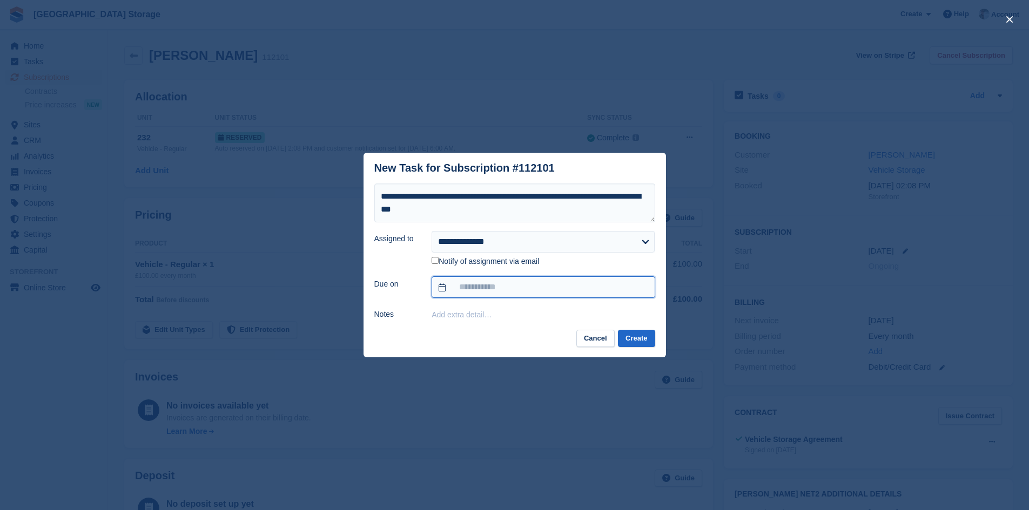
click at [449, 279] on input "text" at bounding box center [542, 287] width 223 height 22
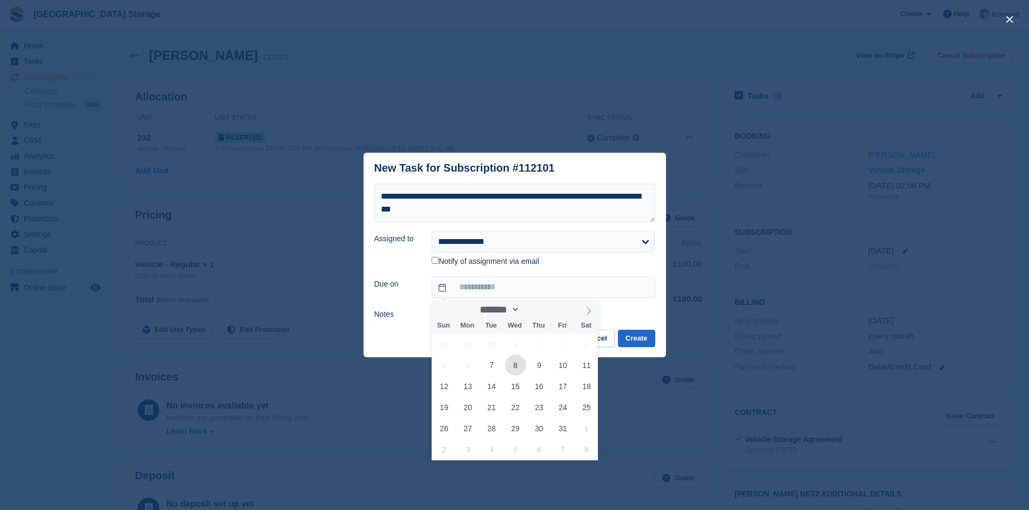
click at [512, 366] on span "8" at bounding box center [515, 365] width 21 height 21
type input "**********"
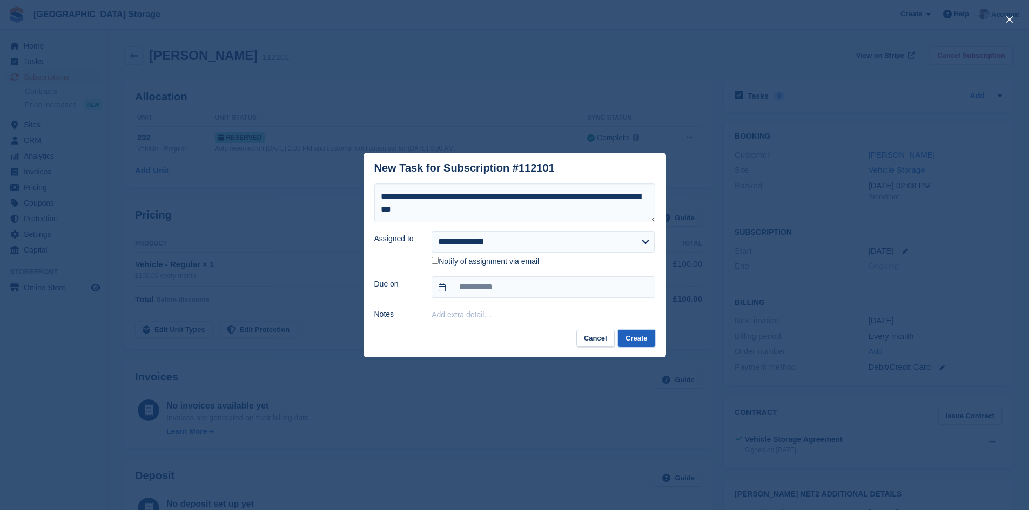
click at [643, 333] on button "Create" at bounding box center [636, 339] width 37 height 18
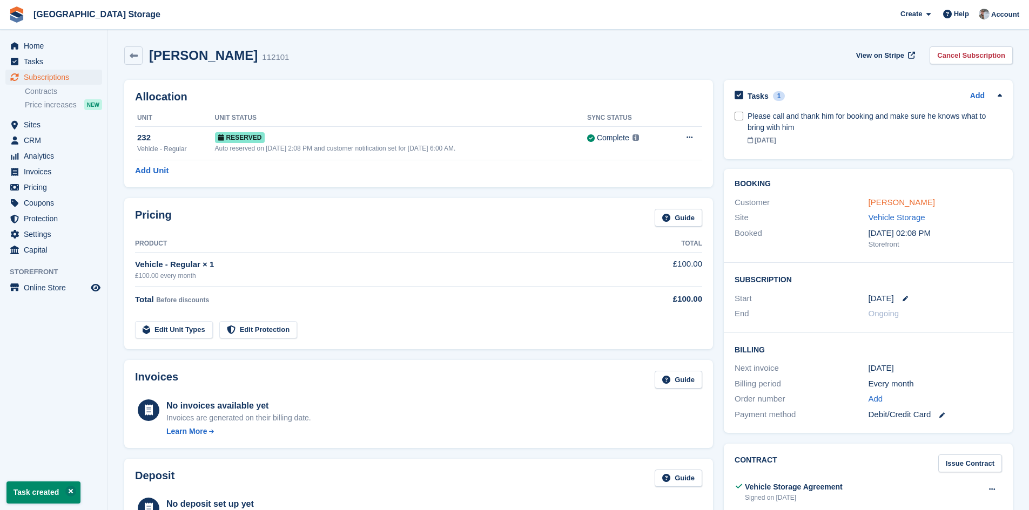
click at [895, 200] on link "[PERSON_NAME]" at bounding box center [901, 202] width 66 height 9
